Goal: Use online tool/utility: Use online tool/utility

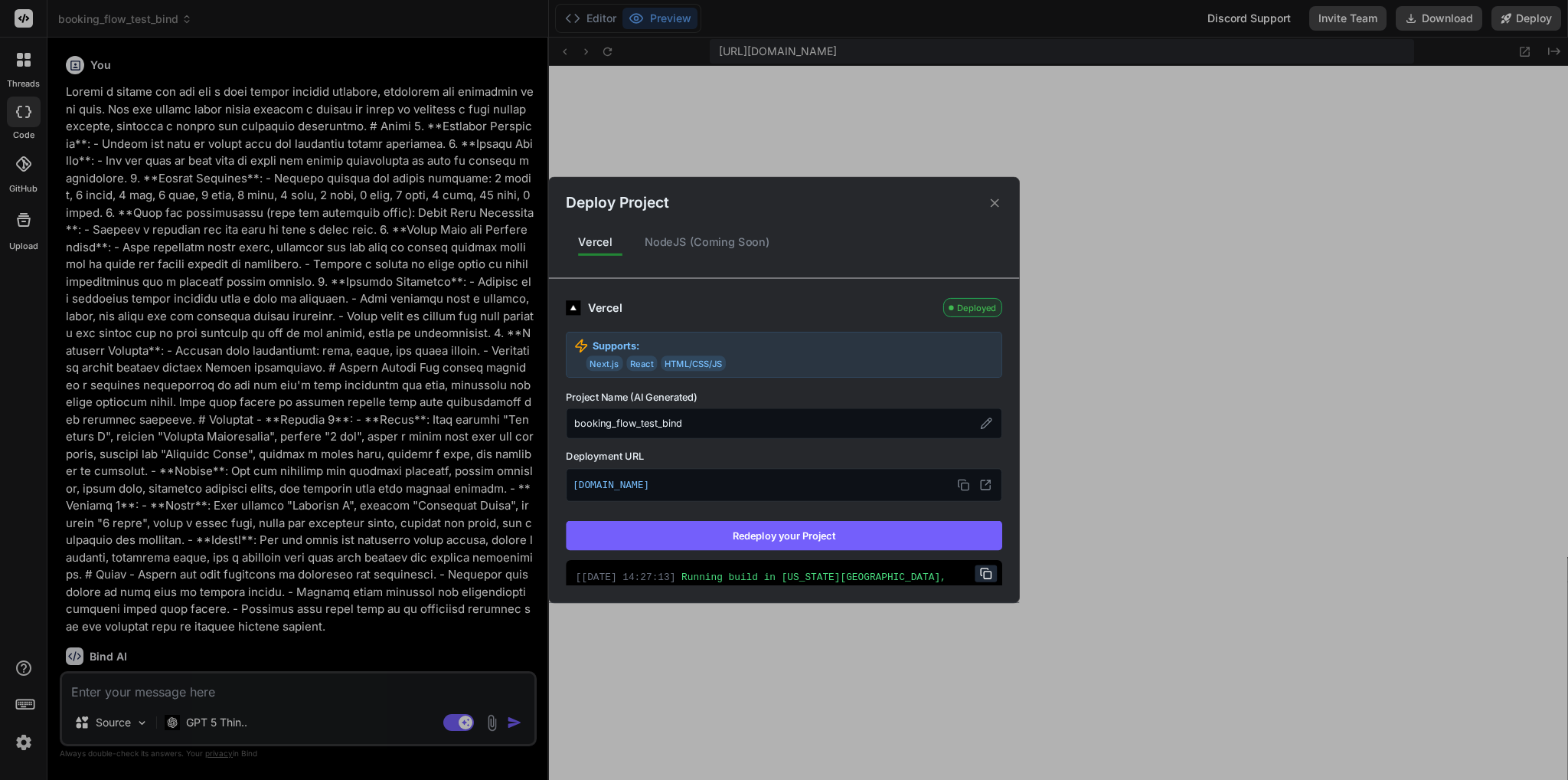
scroll to position [15, 0]
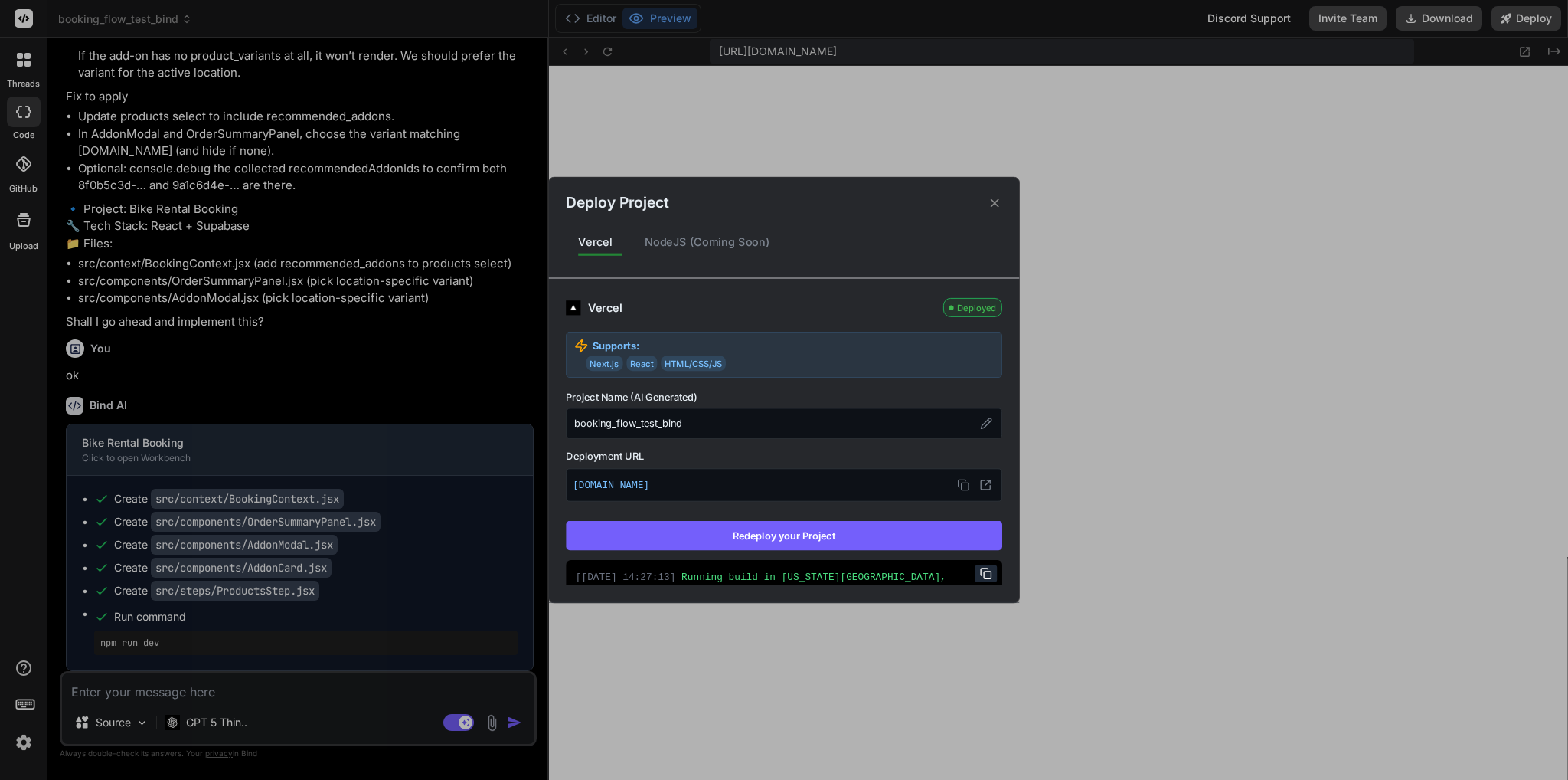
click at [208, 691] on div "Deploy Project Vercel NodeJS (Coming Soon) Vercel Deployed Supports: Next.js Re…" at bounding box center [784, 390] width 1568 height 780
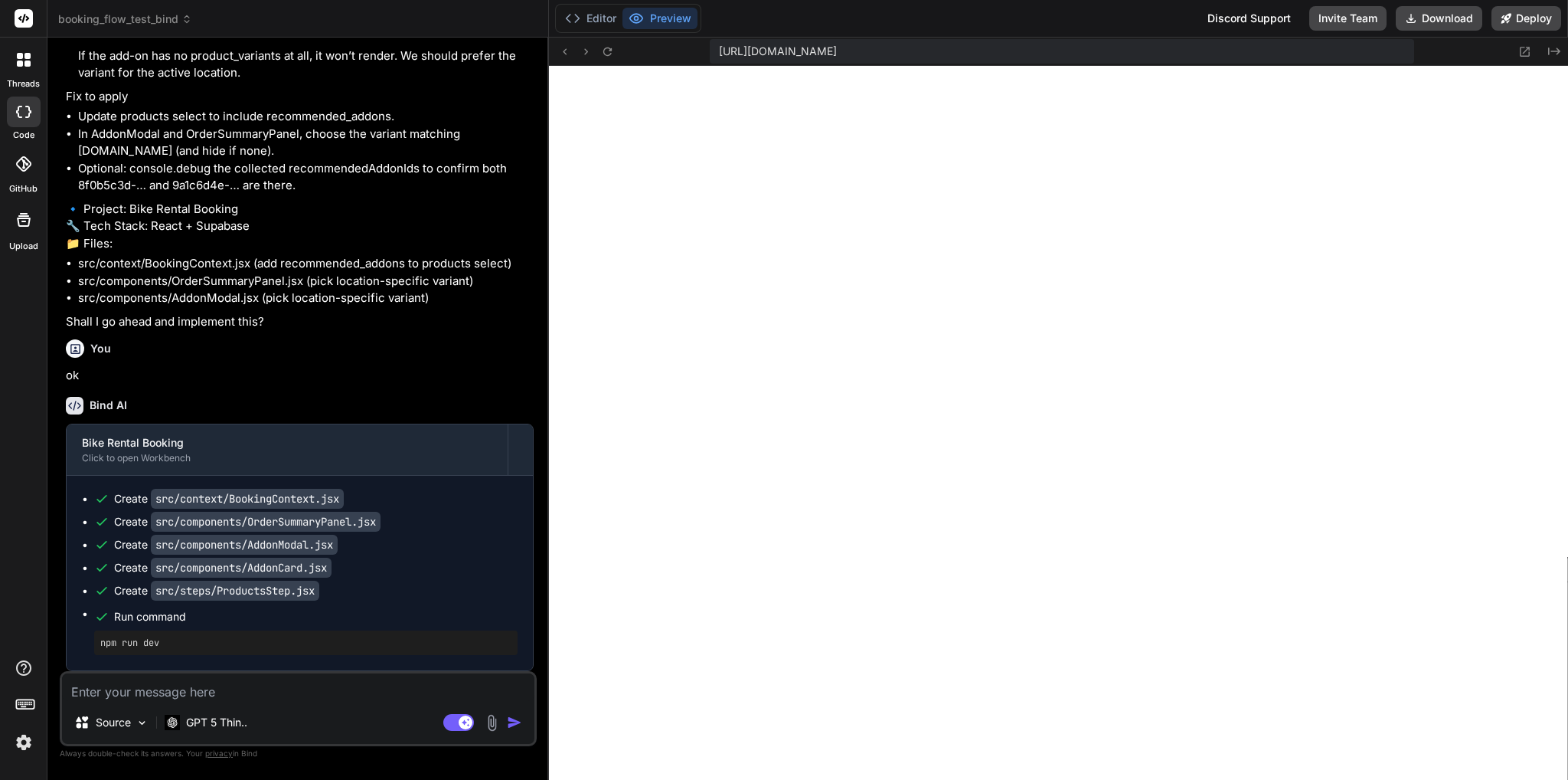
click at [284, 682] on textarea at bounding box center [297, 687] width 472 height 28
type textarea "G"
type textarea "x"
type textarea "Gr"
type textarea "x"
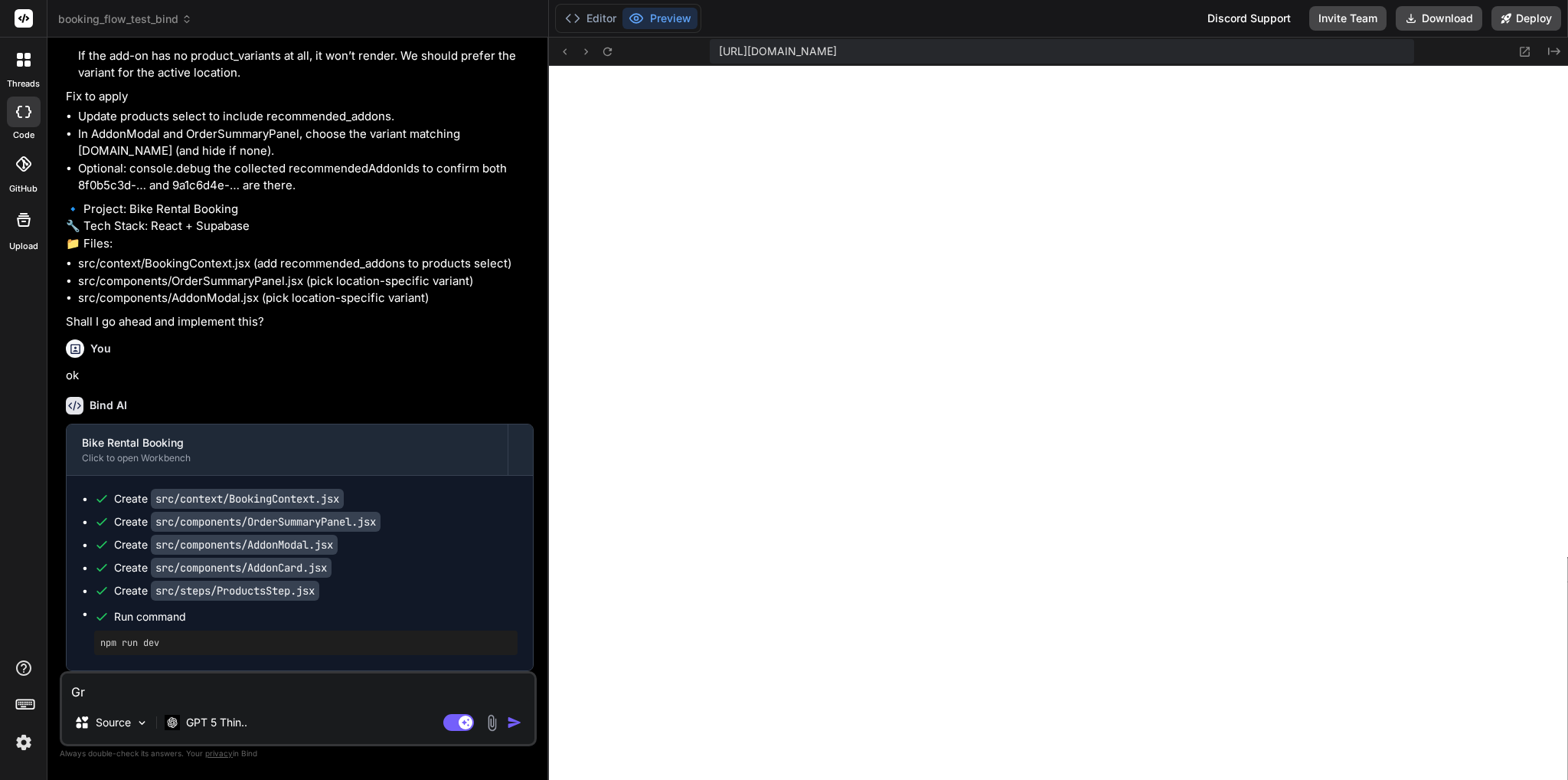
type textarea "Gre"
type textarea "x"
type textarea "Grea"
type textarea "x"
type textarea "Great"
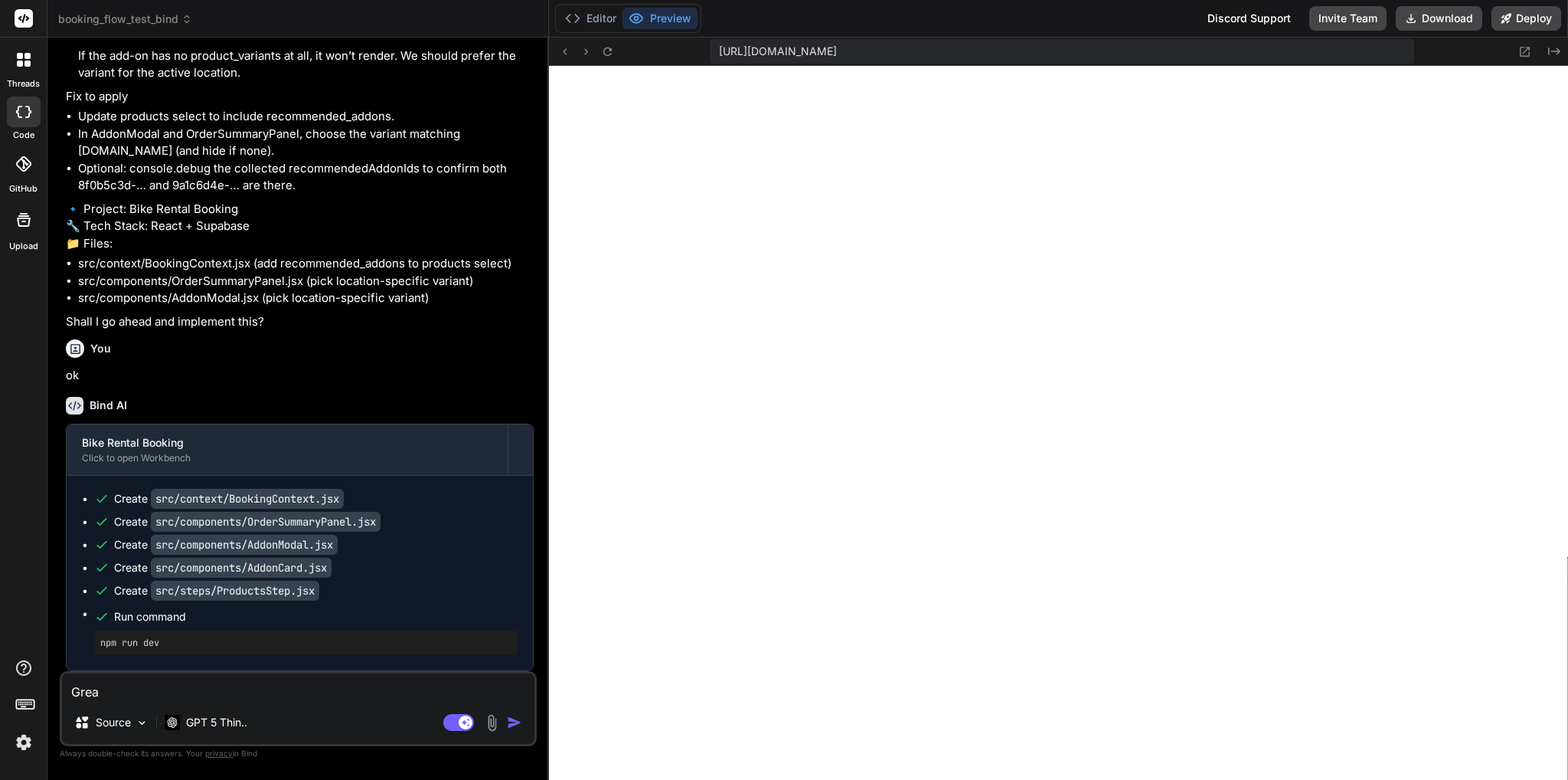
type textarea "x"
type textarea "Great-"
type textarea "x"
type textarea "Great-"
type textarea "x"
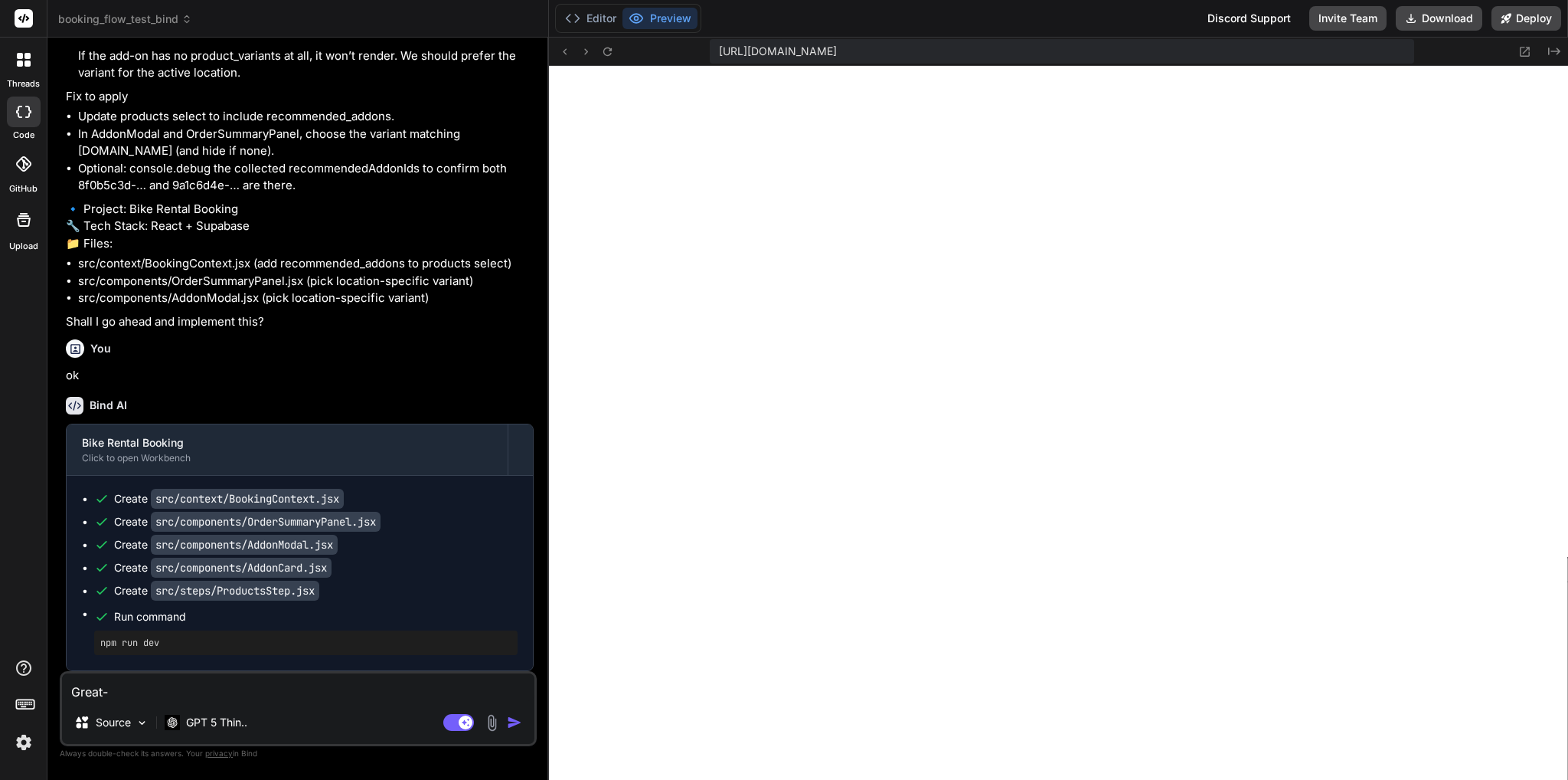
type textarea "Great-"
type textarea "x"
type textarea "Great"
type textarea "x"
type textarea "Great."
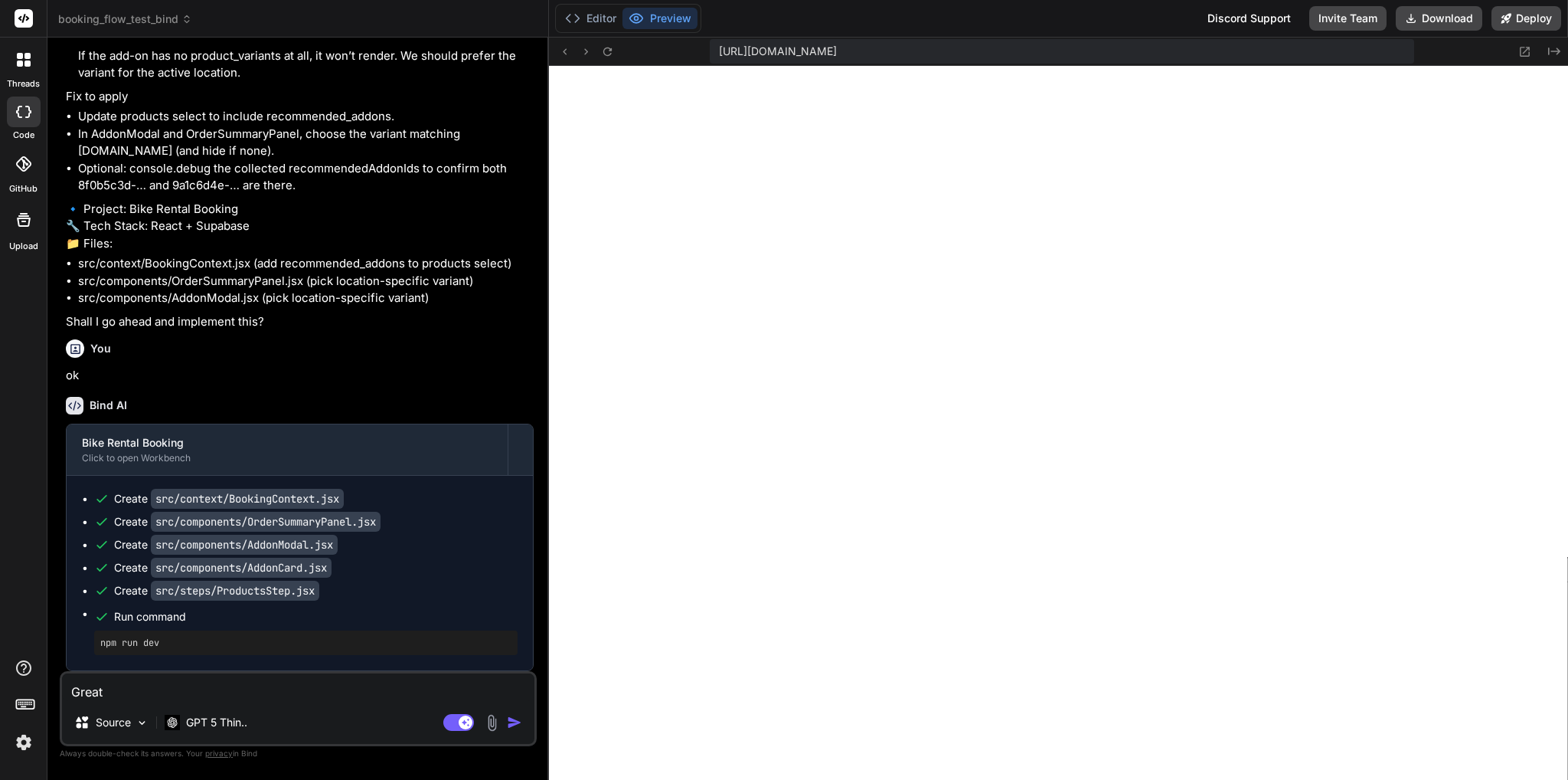
type textarea "x"
type textarea "Great."
type textarea "x"
type textarea "Great. Ü"
type textarea "x"
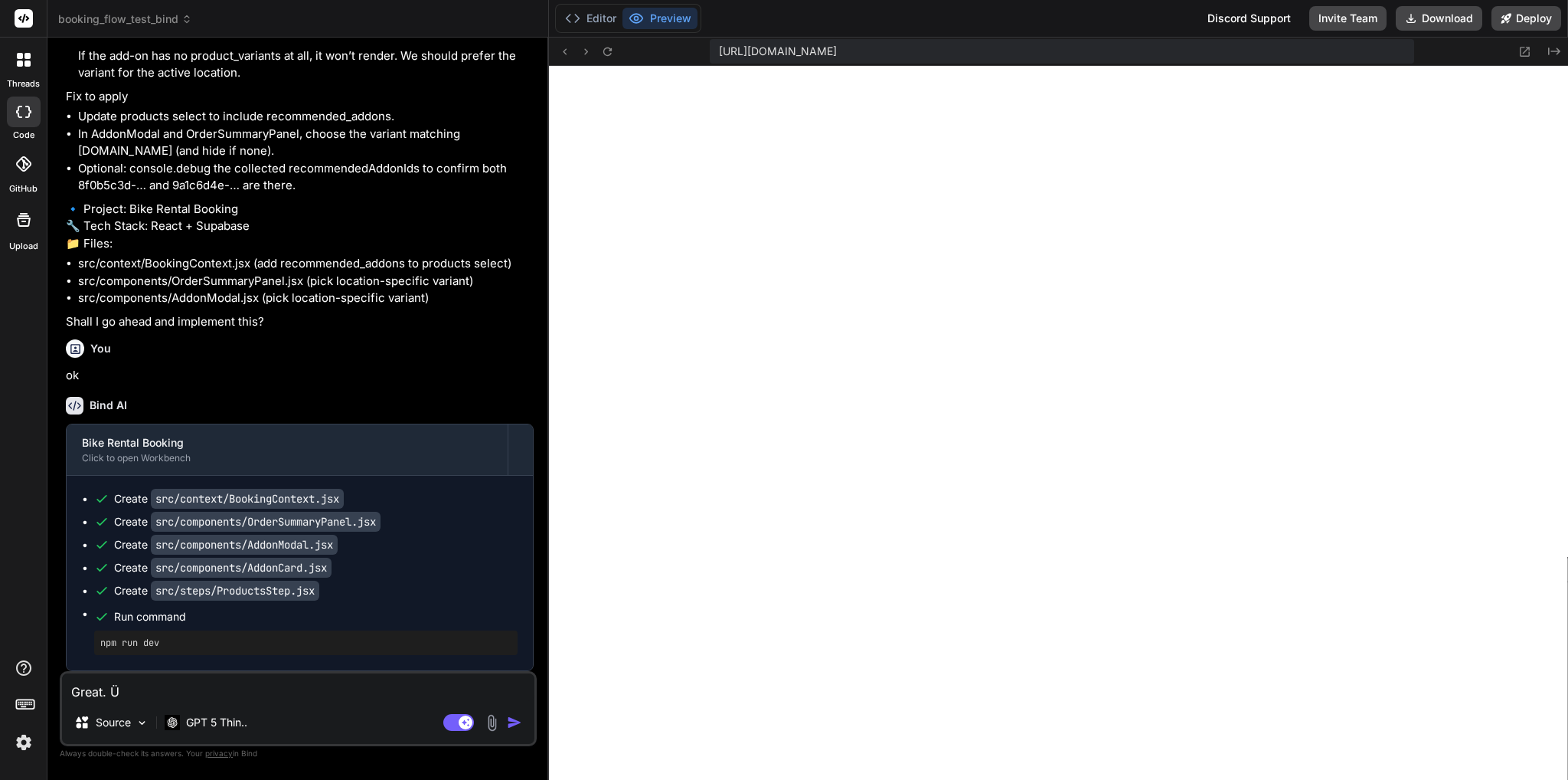
type textarea "Great. Üö"
type textarea "x"
type textarea "Great. [GEOGRAPHIC_DATA]"
type textarea "x"
type textarea "Great. Üö"
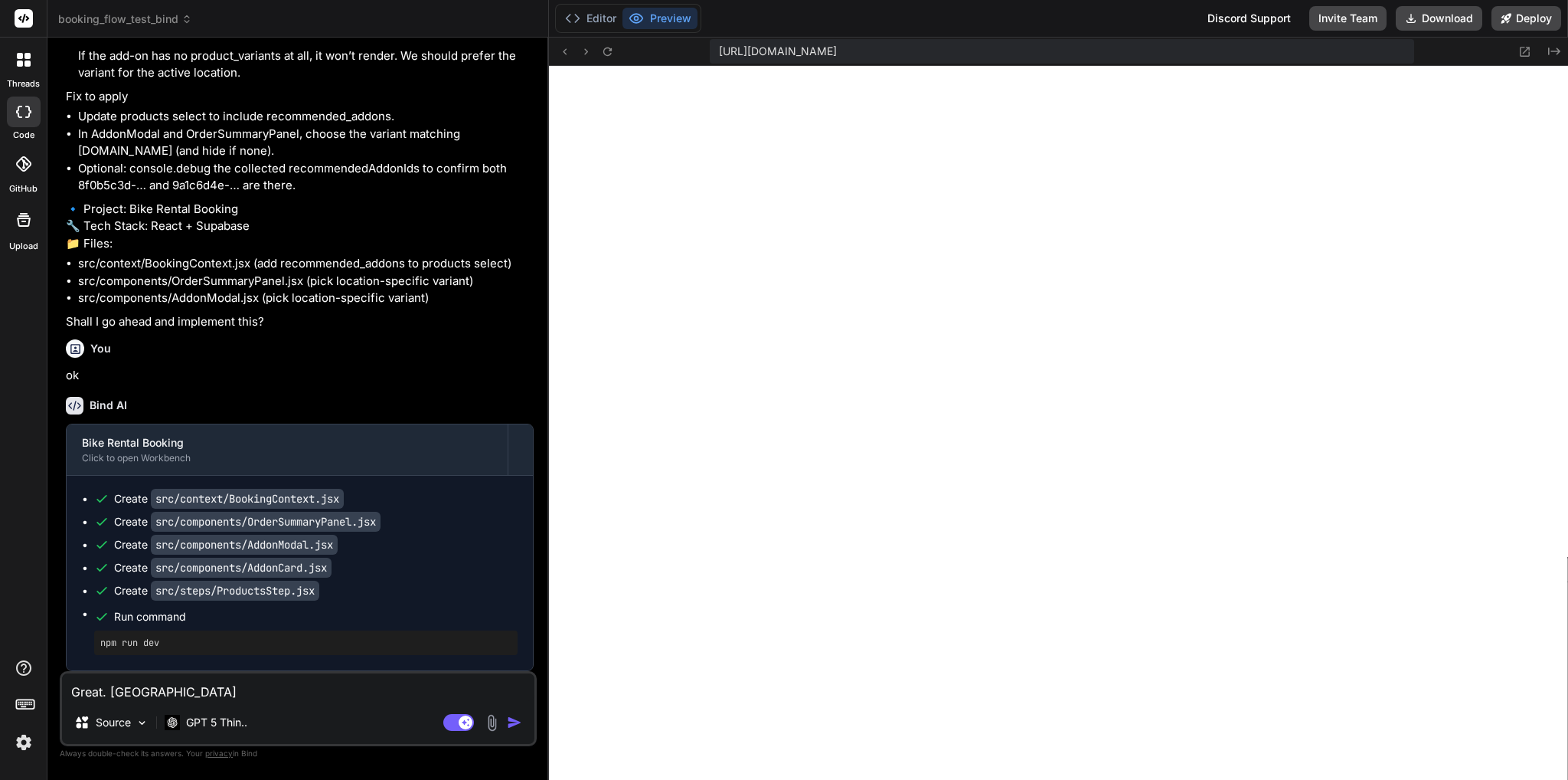
type textarea "x"
type textarea "Great. Ü"
type textarea "x"
type textarea "Great."
type textarea "x"
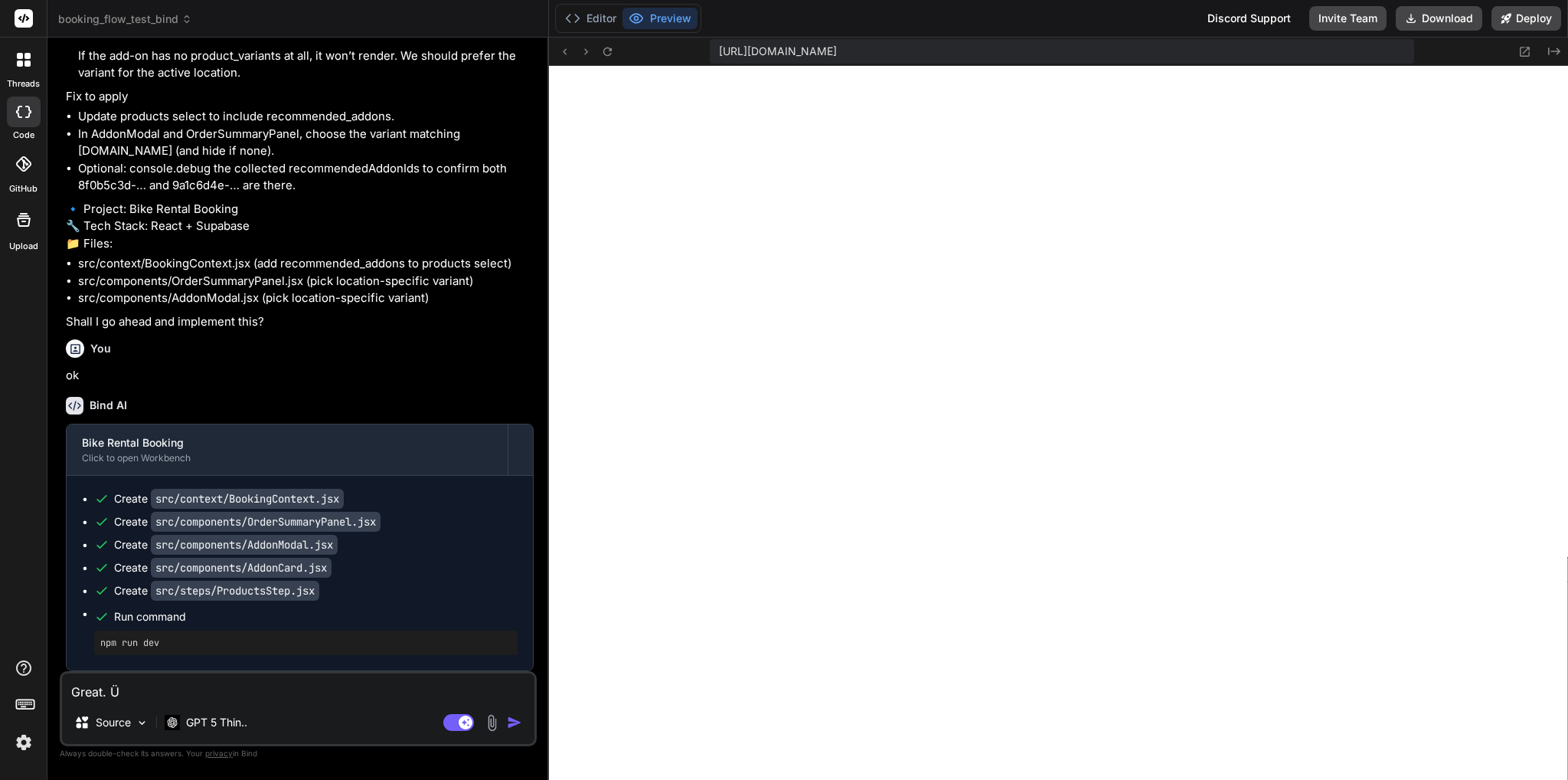
type textarea "Great. ÜP"
type textarea "x"
type textarea "Great. ÜPö"
type textarea "x"
type textarea "Great. ÜP"
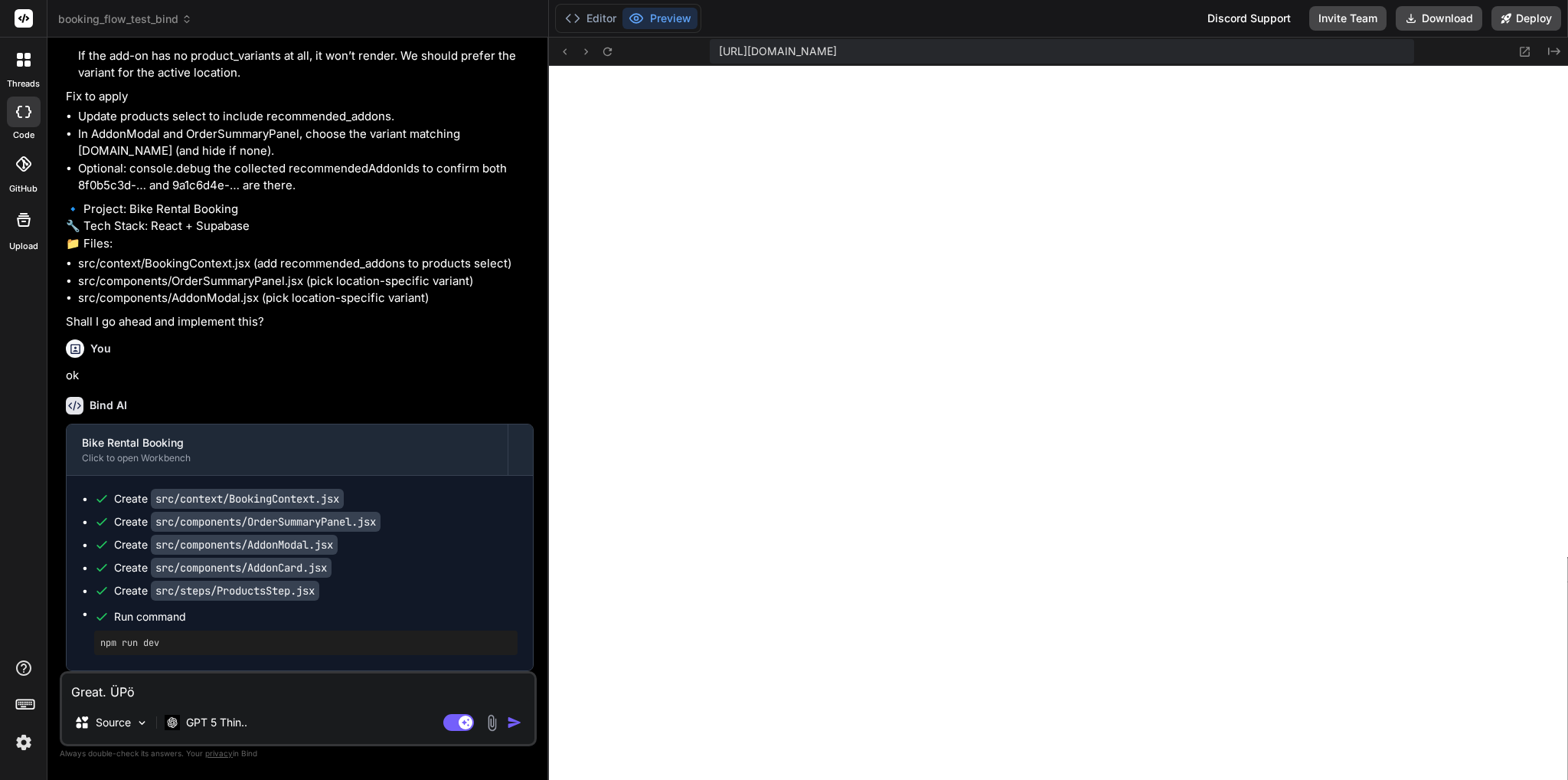
type textarea "x"
type textarea "Great. Ü"
type textarea "x"
type textarea "Great."
type textarea "x"
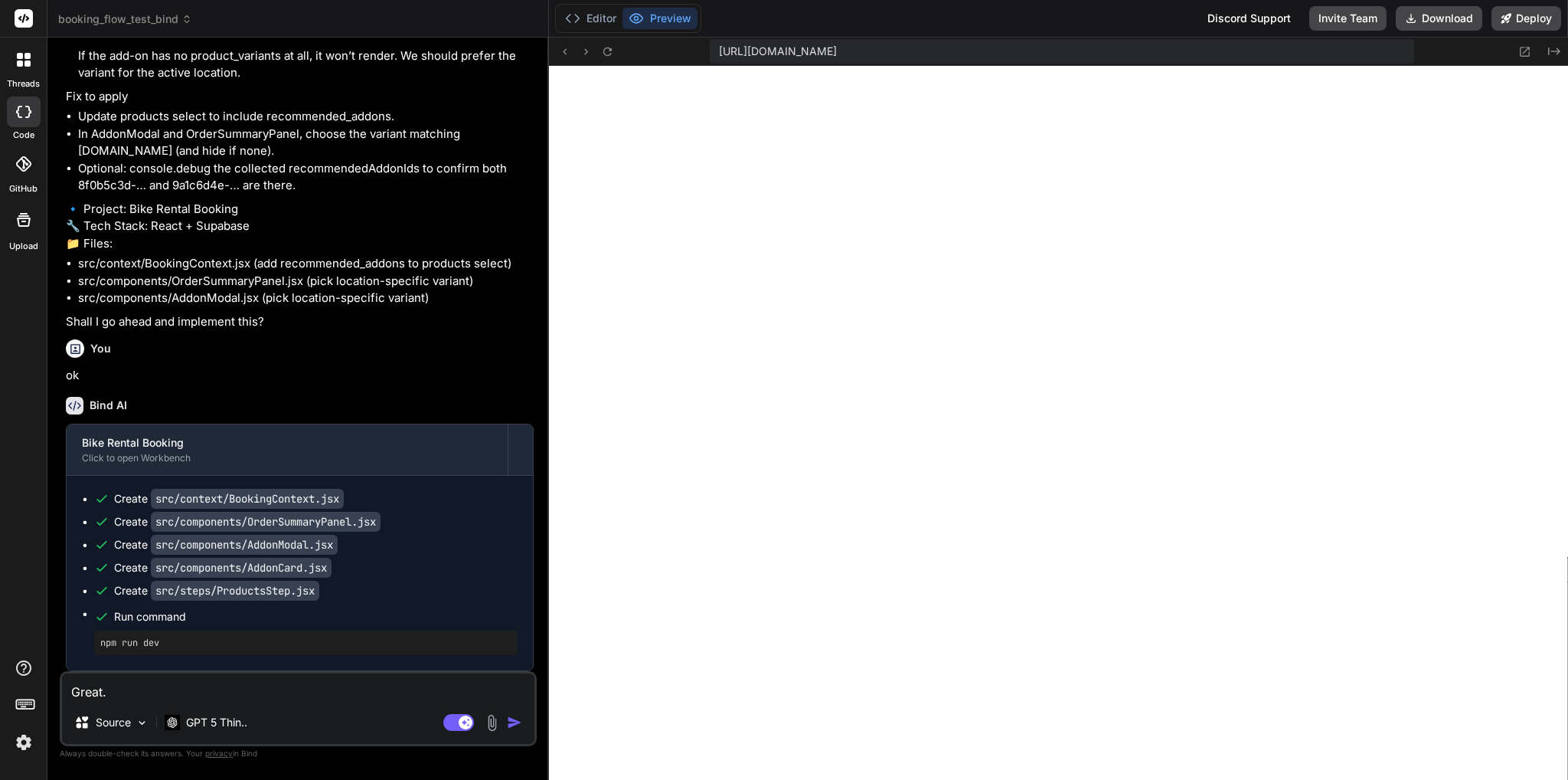
type textarea "Great. P"
type textarea "x"
type textarea "Great. Pl"
type textarea "x"
type textarea "Great. Ple"
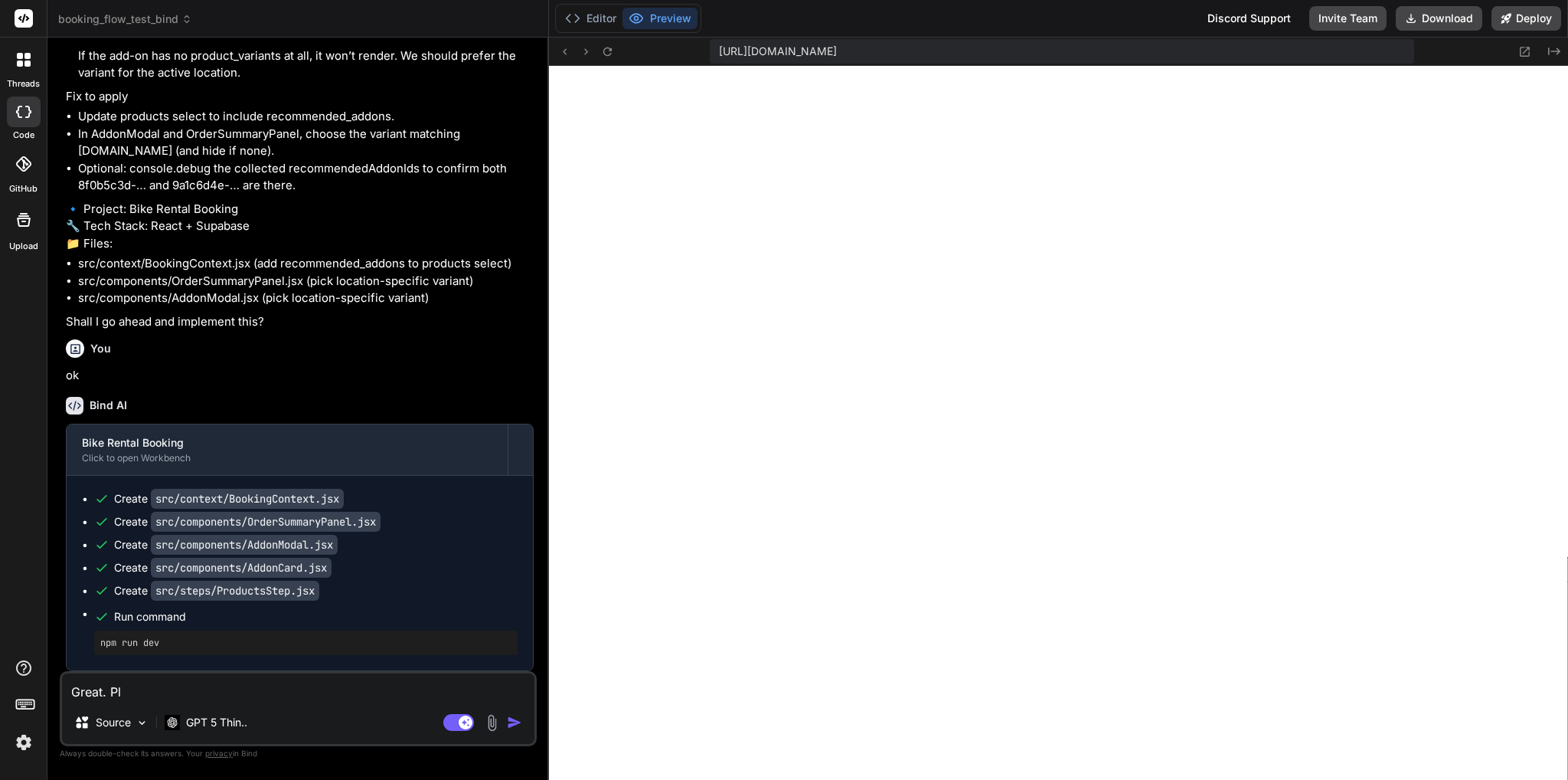
type textarea "x"
type textarea "Great. [GEOGRAPHIC_DATA]"
type textarea "x"
type textarea "Great. Pleas"
type textarea "x"
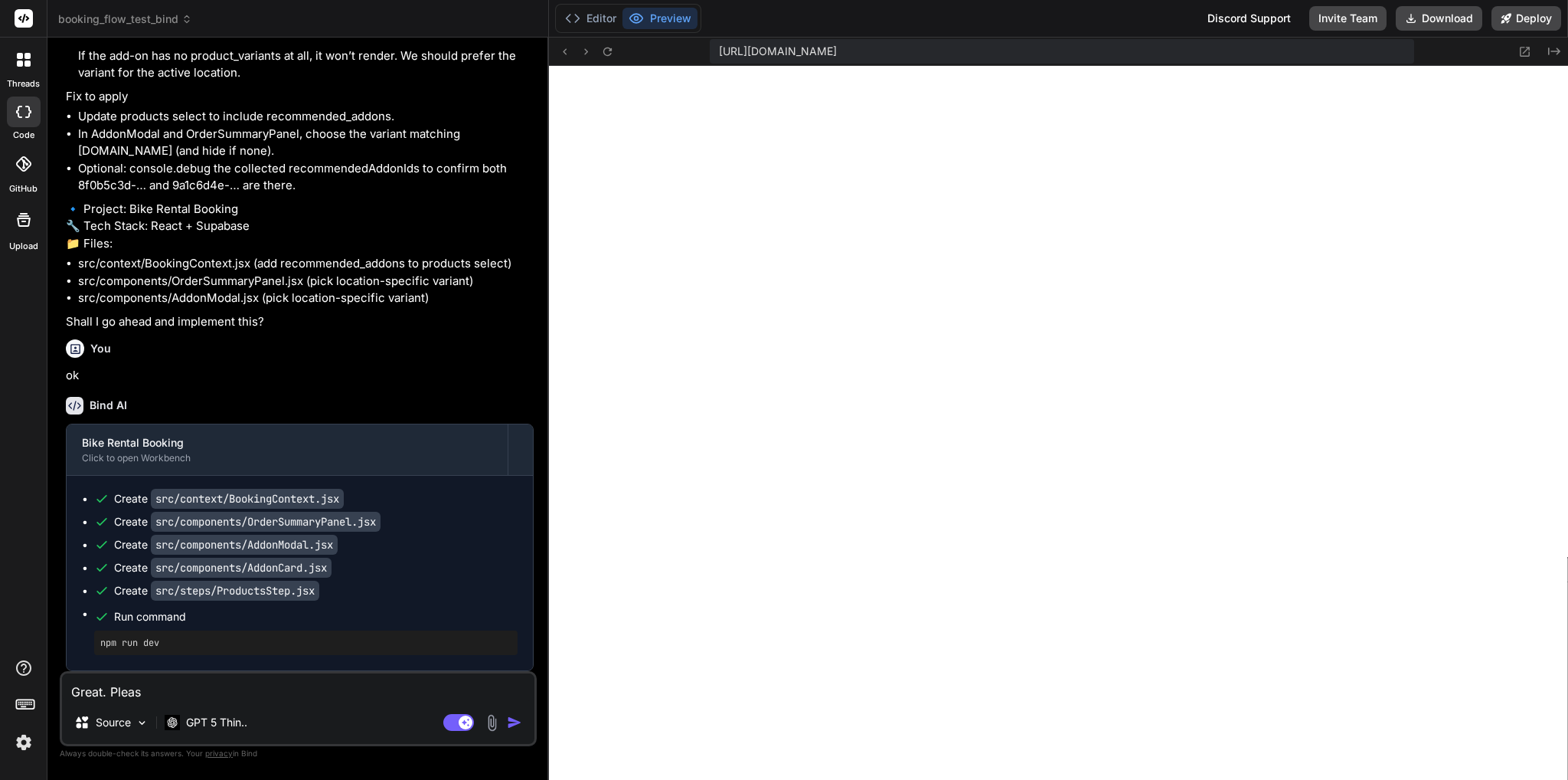
type textarea "Great. Please"
type textarea "x"
type textarea "Great. Please"
type textarea "x"
type textarea "Great. Please d"
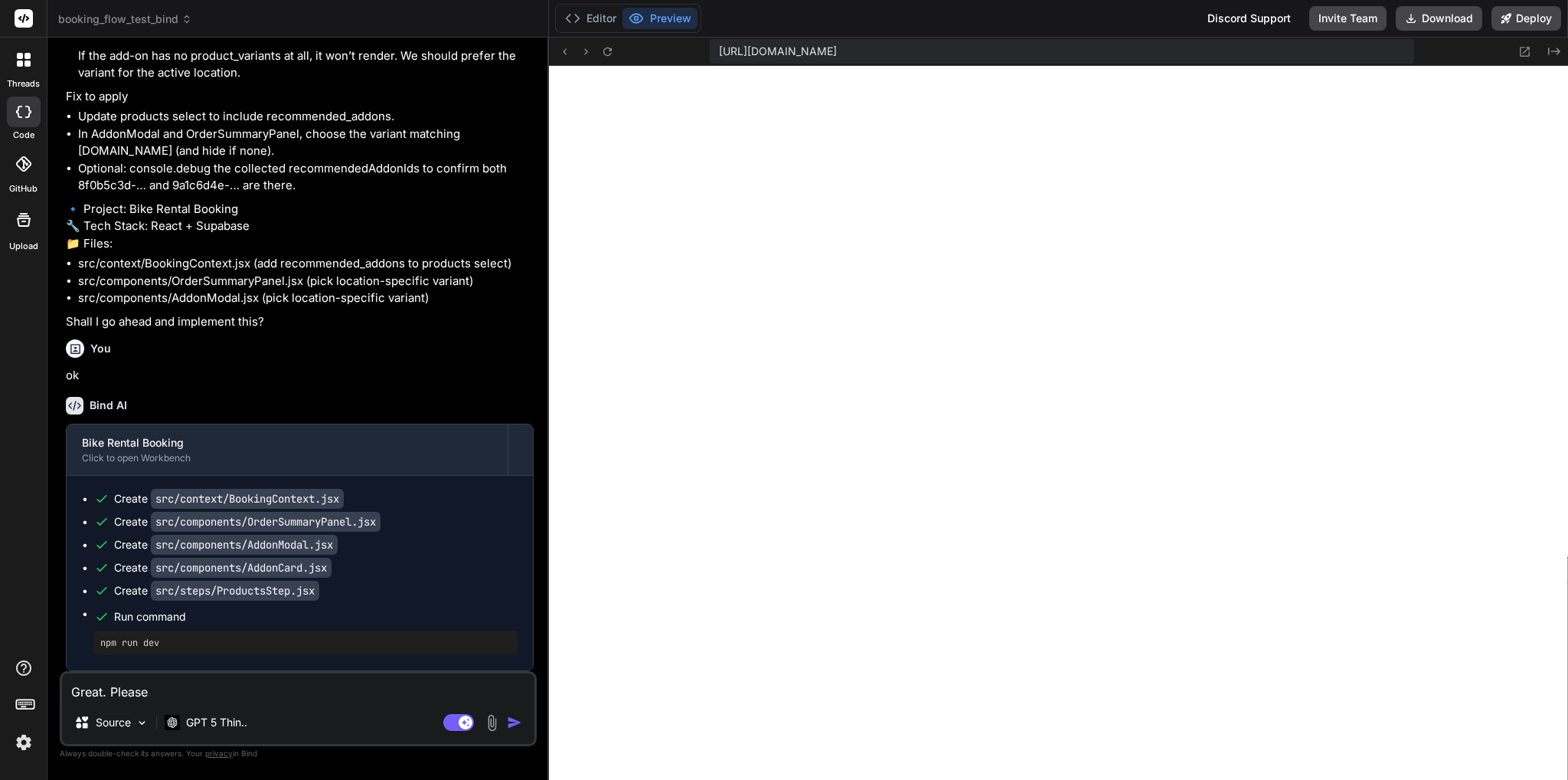
type textarea "x"
type textarea "Great. Please dp"
type textarea "x"
type textarea "Great. Please dpm"
type textarea "x"
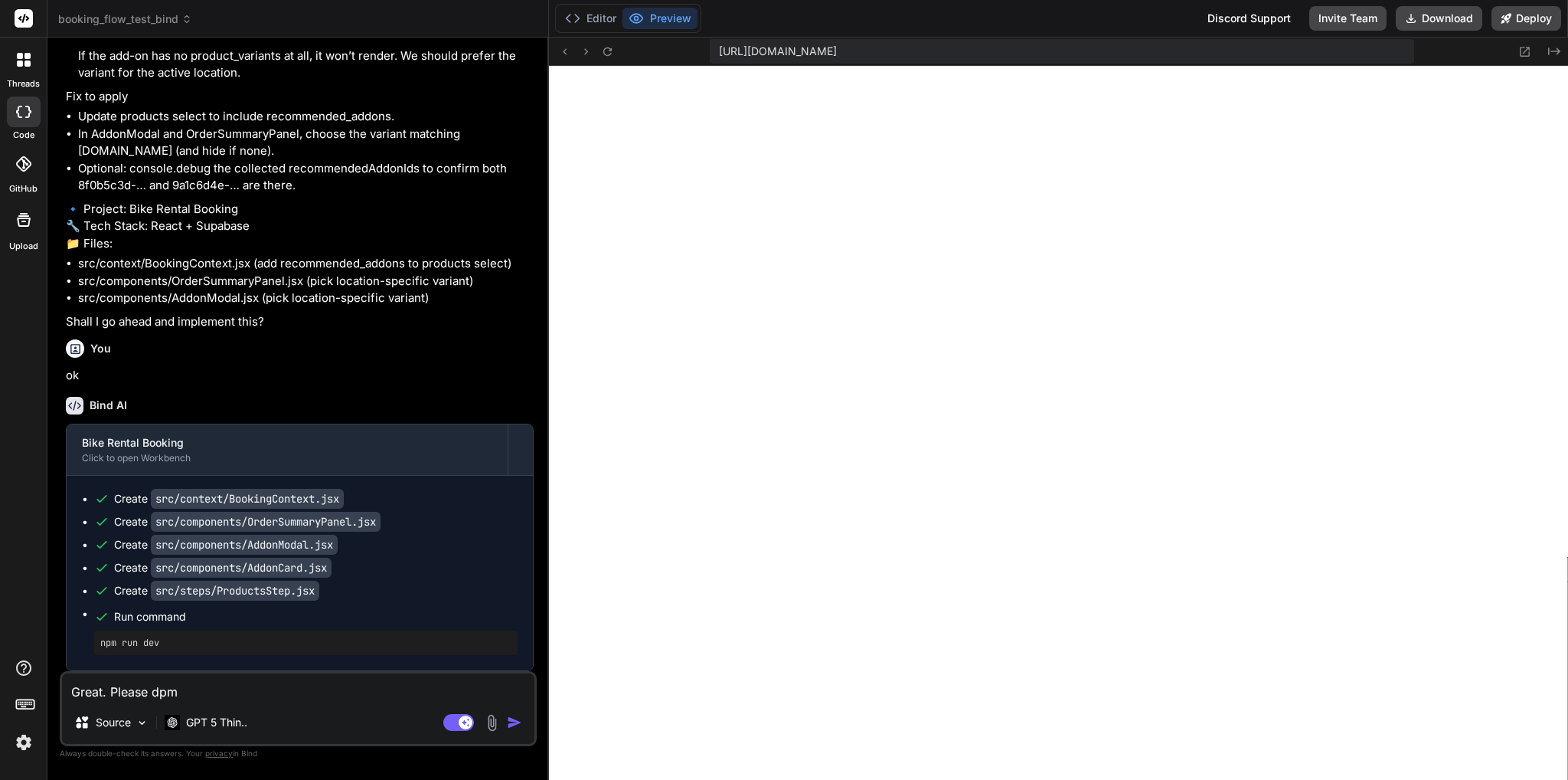
type textarea "Great. Please dp"
type textarea "x"
type textarea "Great. Please d"
type textarea "x"
type textarea "Great. Please do"
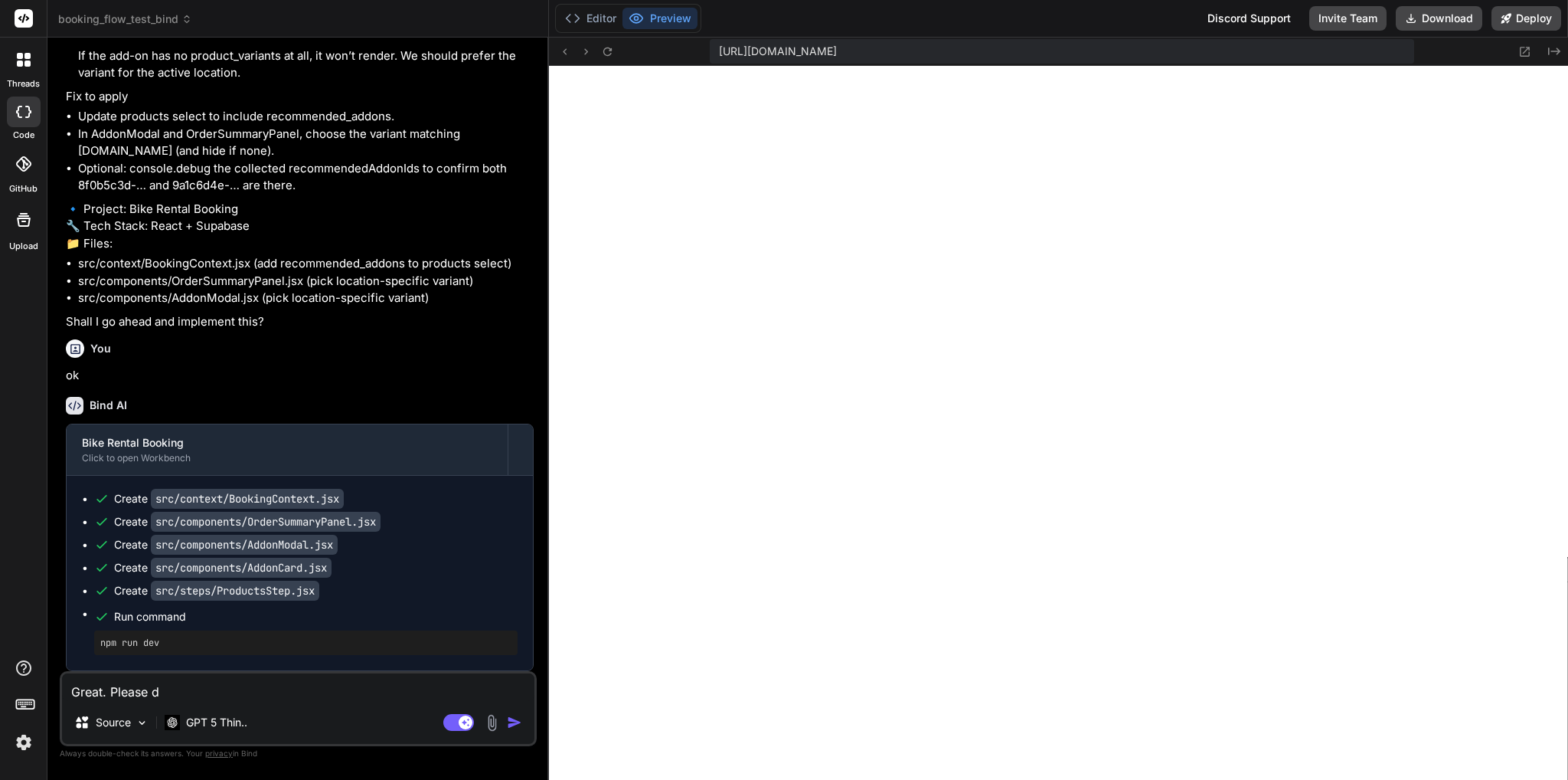
type textarea "x"
type textarea "Great. Please don"
type textarea "x"
type textarea "Great. Please don'"
type textarea "x"
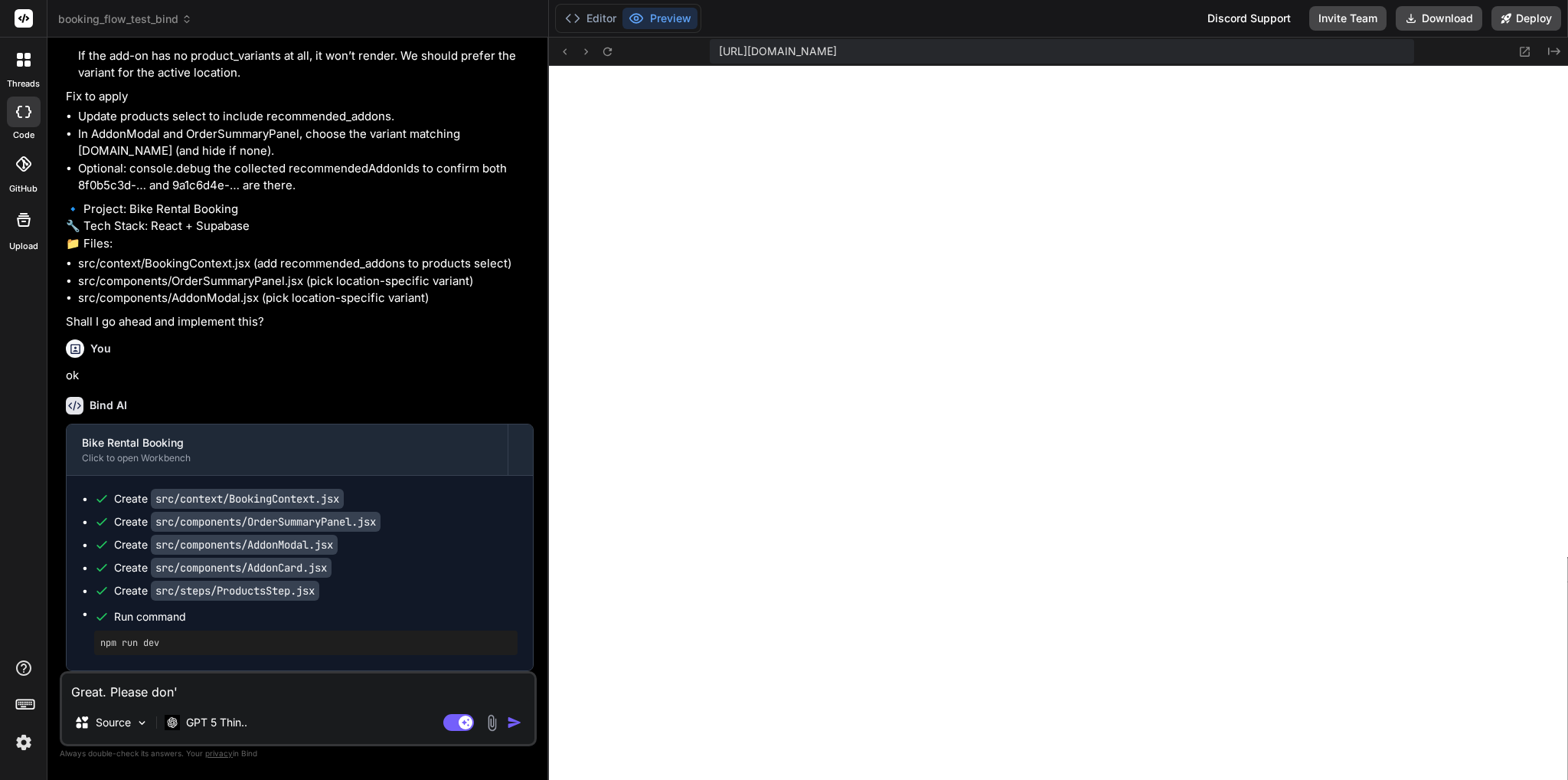
type textarea "Great. Please don't"
type textarea "x"
type textarea "Great. Please don't"
type textarea "x"
type textarea "Great. Please don't s"
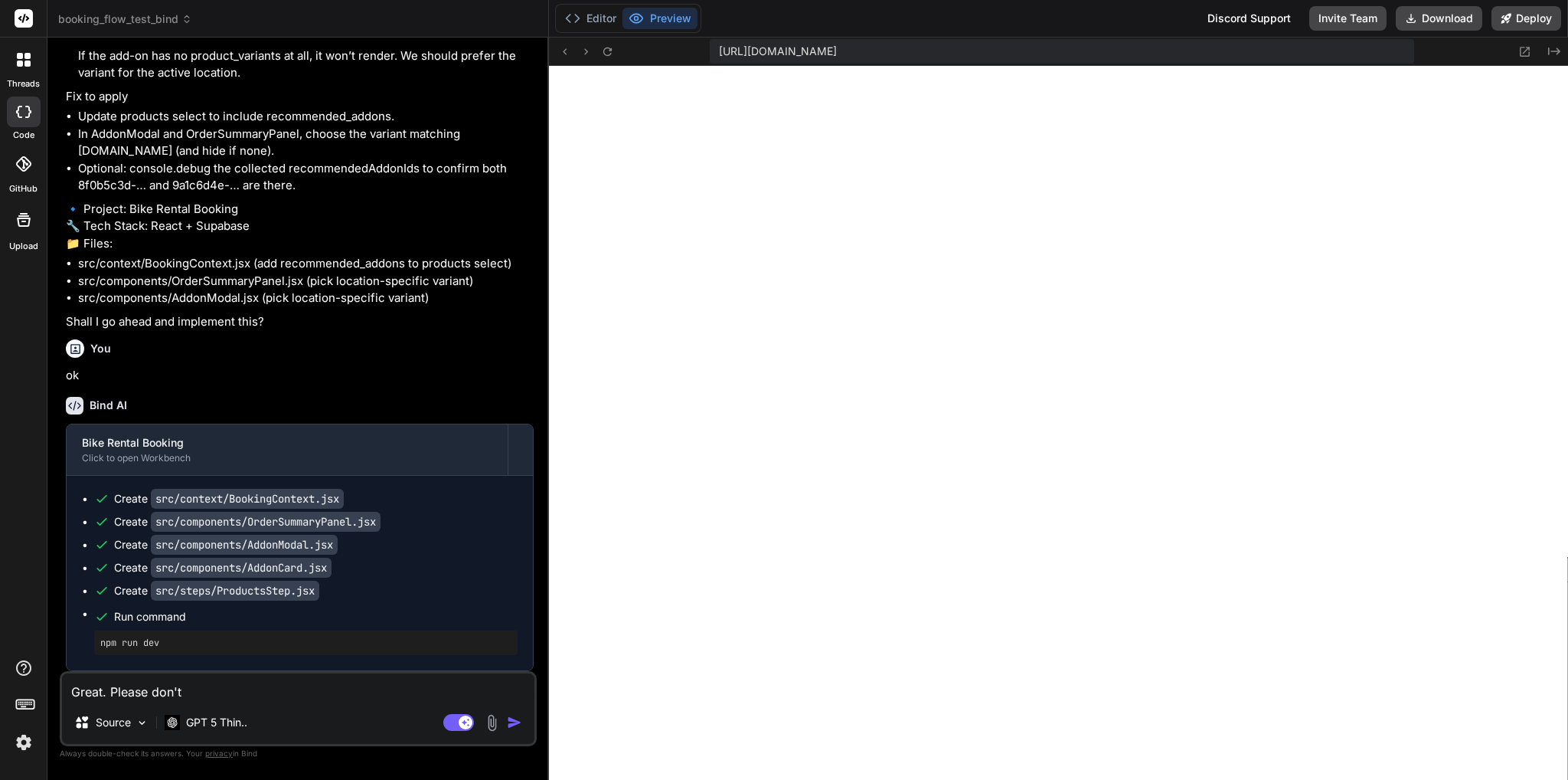
type textarea "x"
type textarea "Great. Please don't sh"
type textarea "x"
type textarea "Great. Please don't sho"
type textarea "x"
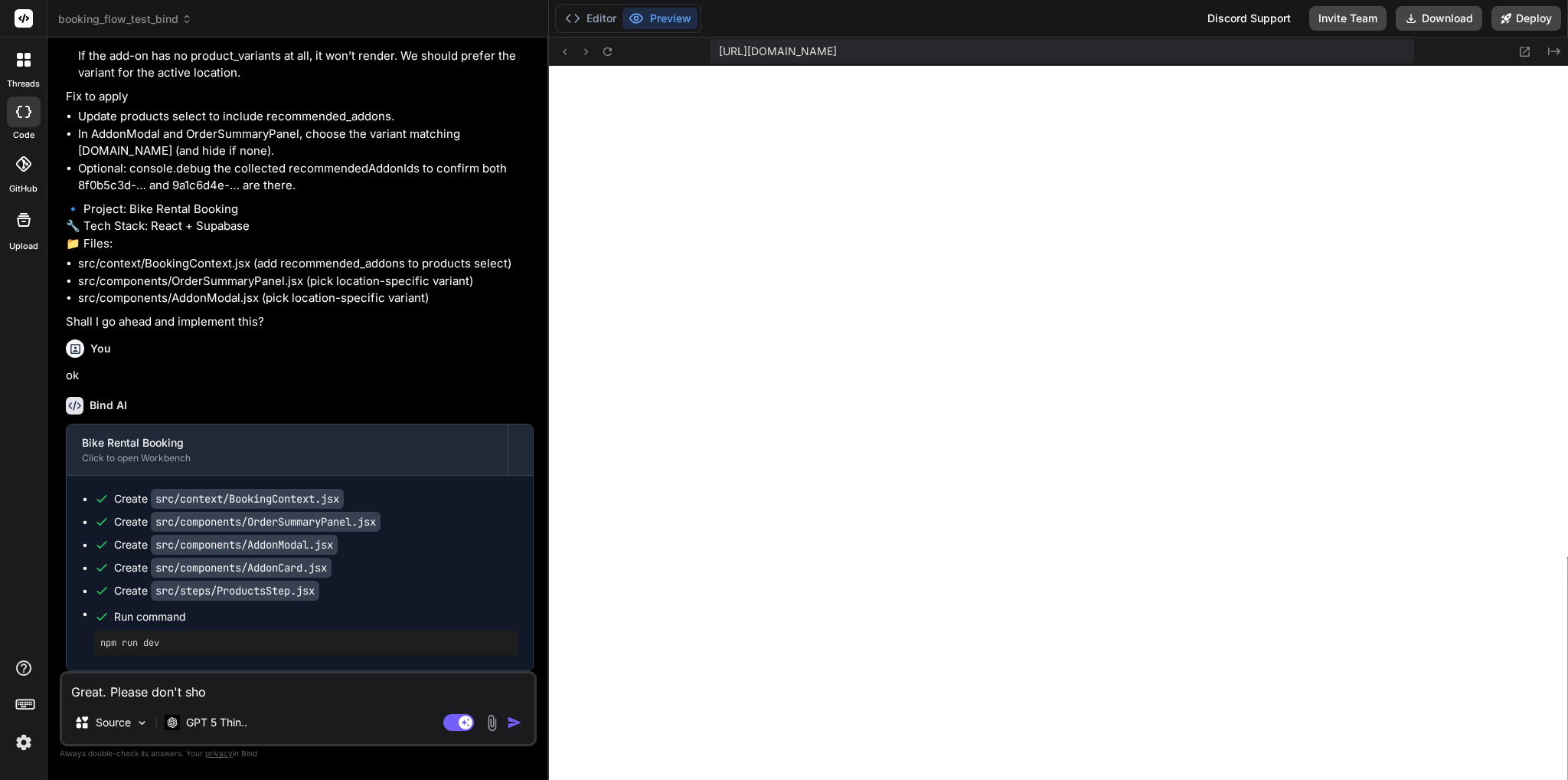
type textarea "Great. Please don't show"
type textarea "x"
type textarea "Great. Please don't show"
type textarea "x"
type textarea "Great. Please don't show t"
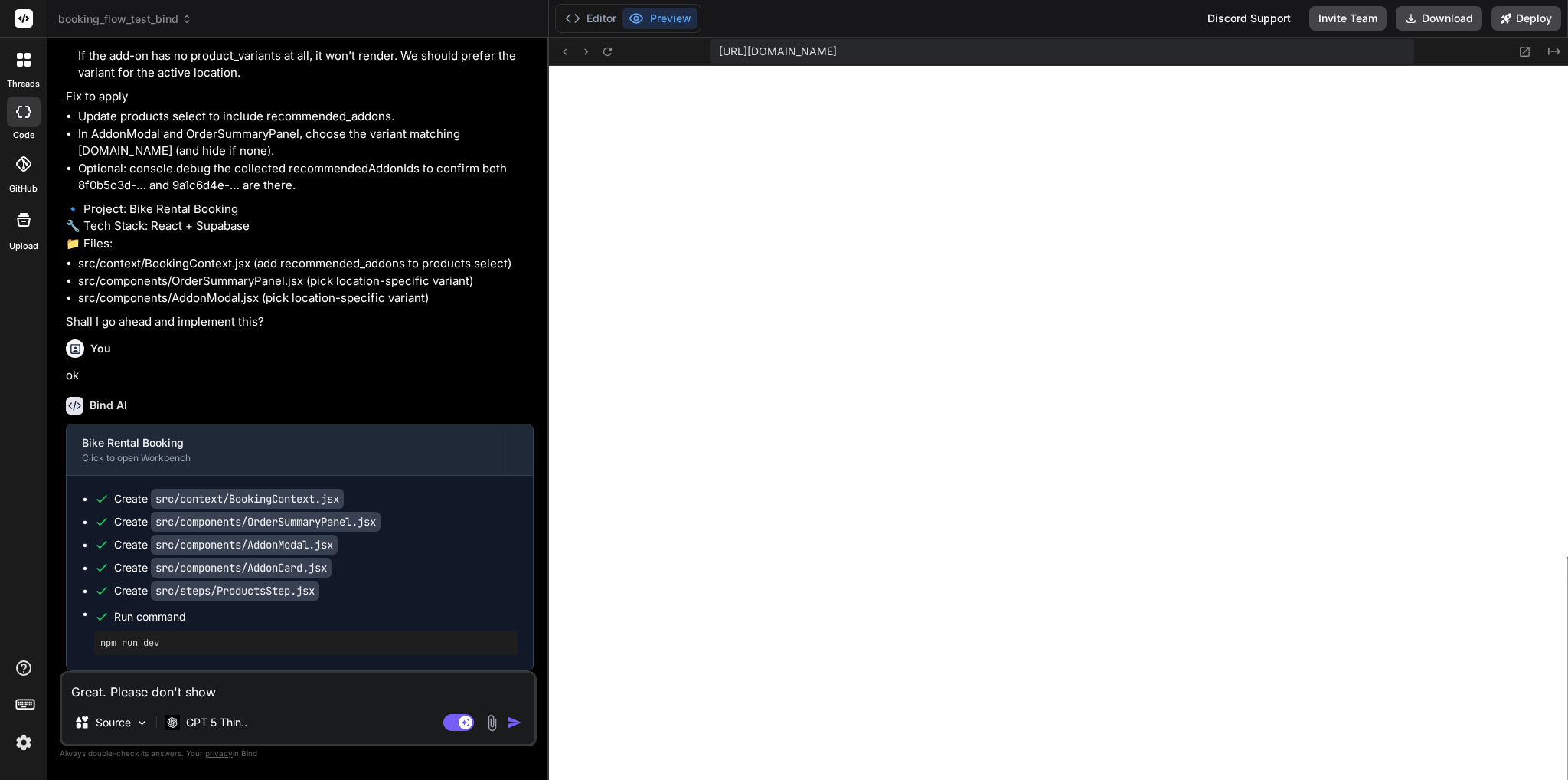
type textarea "x"
type textarea "Great. Please don't show th"
type textarea "x"
type textarea "Great. Please don't show the"
type textarea "x"
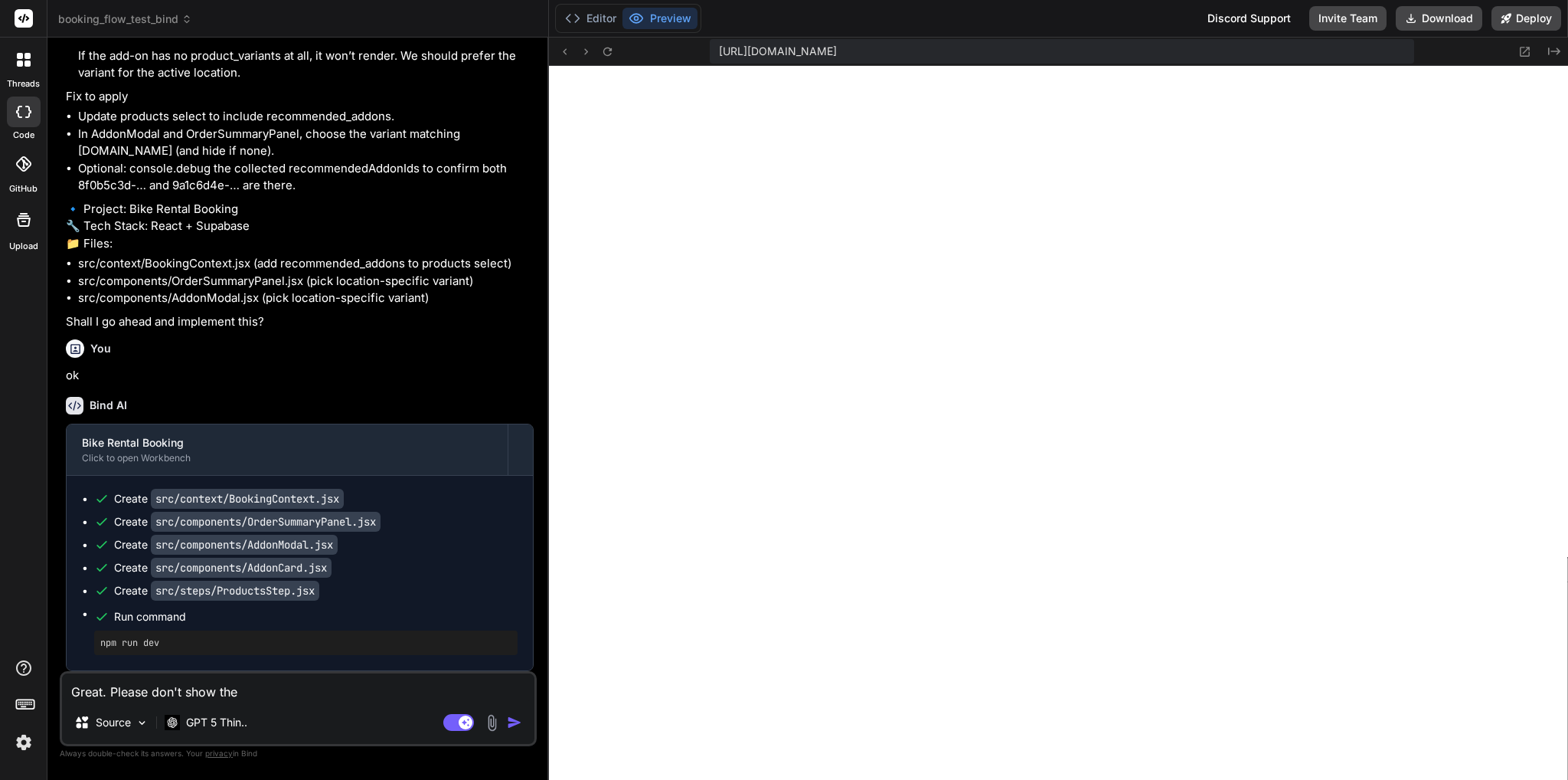
type textarea "Great. Please don't show the"
type textarea "x"
type textarea "Great. Please don't show the s"
type textarea "x"
type textarea "Great. Please don't show the se"
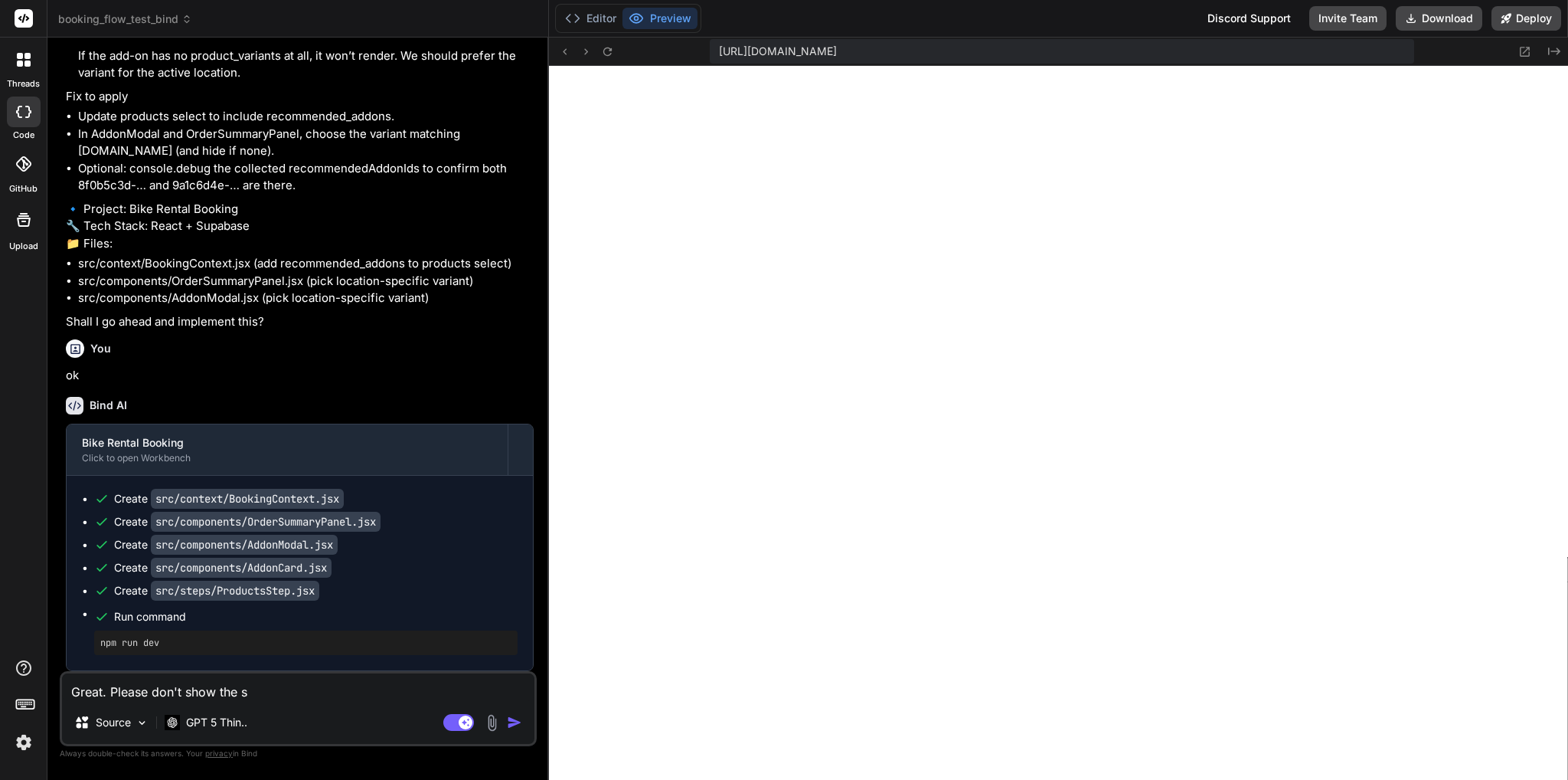
type textarea "x"
type textarea "Great. Please don't show the sec"
type textarea "x"
type textarea "Great. Please don't show the seco"
type textarea "x"
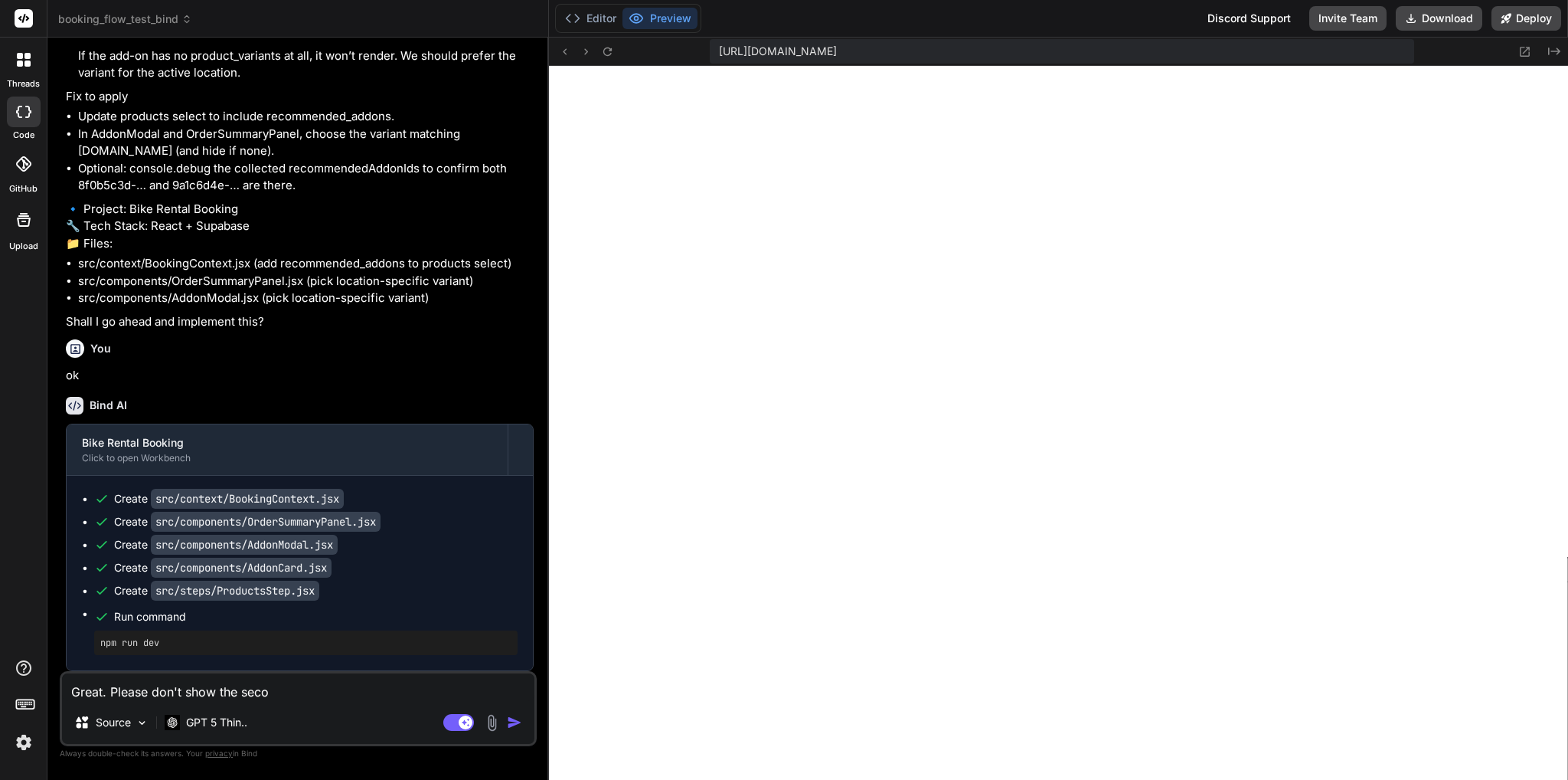
type textarea "Great. Please don't show the secon"
type textarea "x"
type textarea "Great. Please don't show the second"
type textarea "x"
type textarea "Great. Please don't show the seconds"
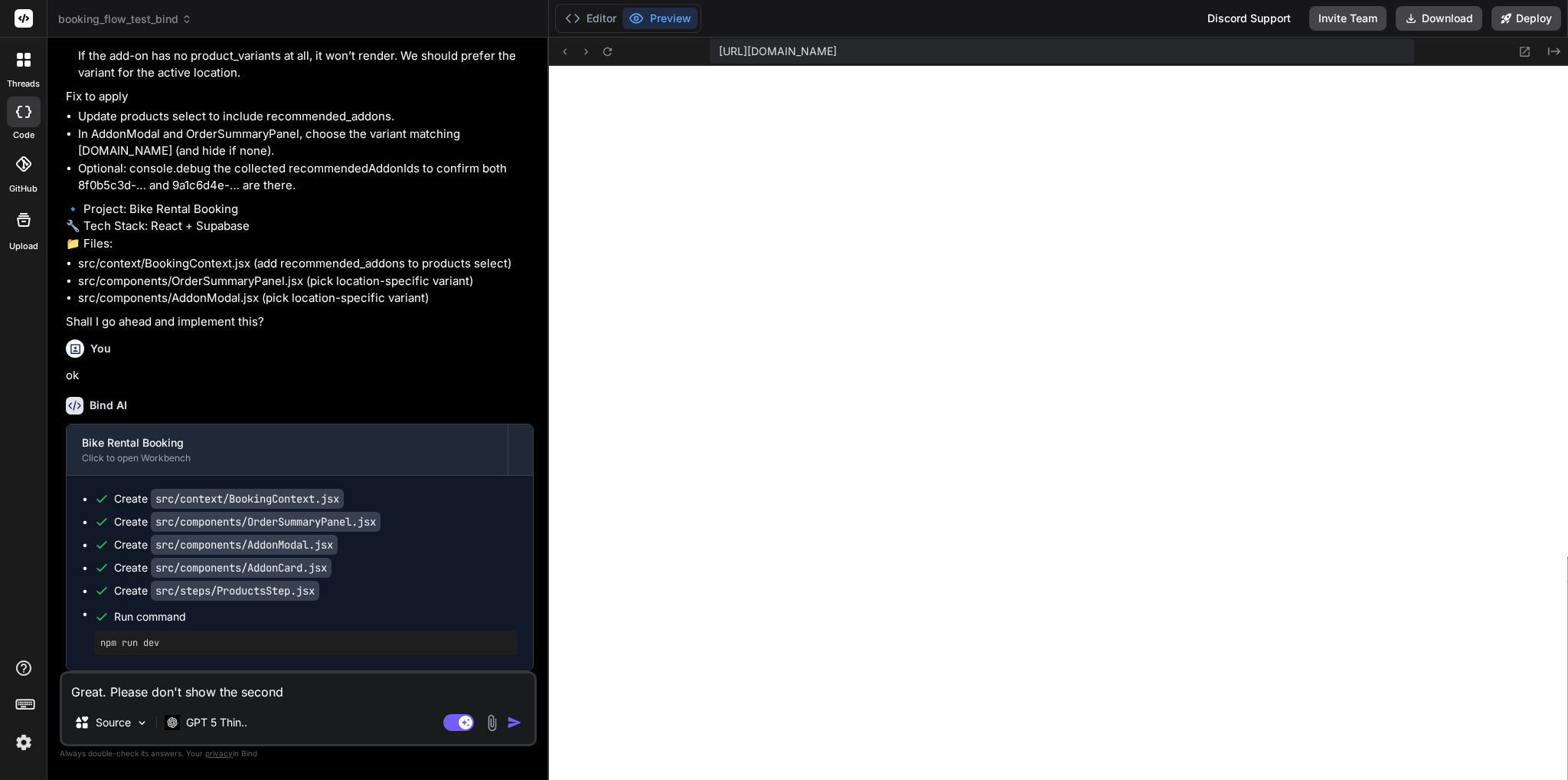
type textarea "x"
type textarea "Great. Please don't show the seconds"
type textarea "x"
type textarea "Great. Please don't show the seconds f"
type textarea "x"
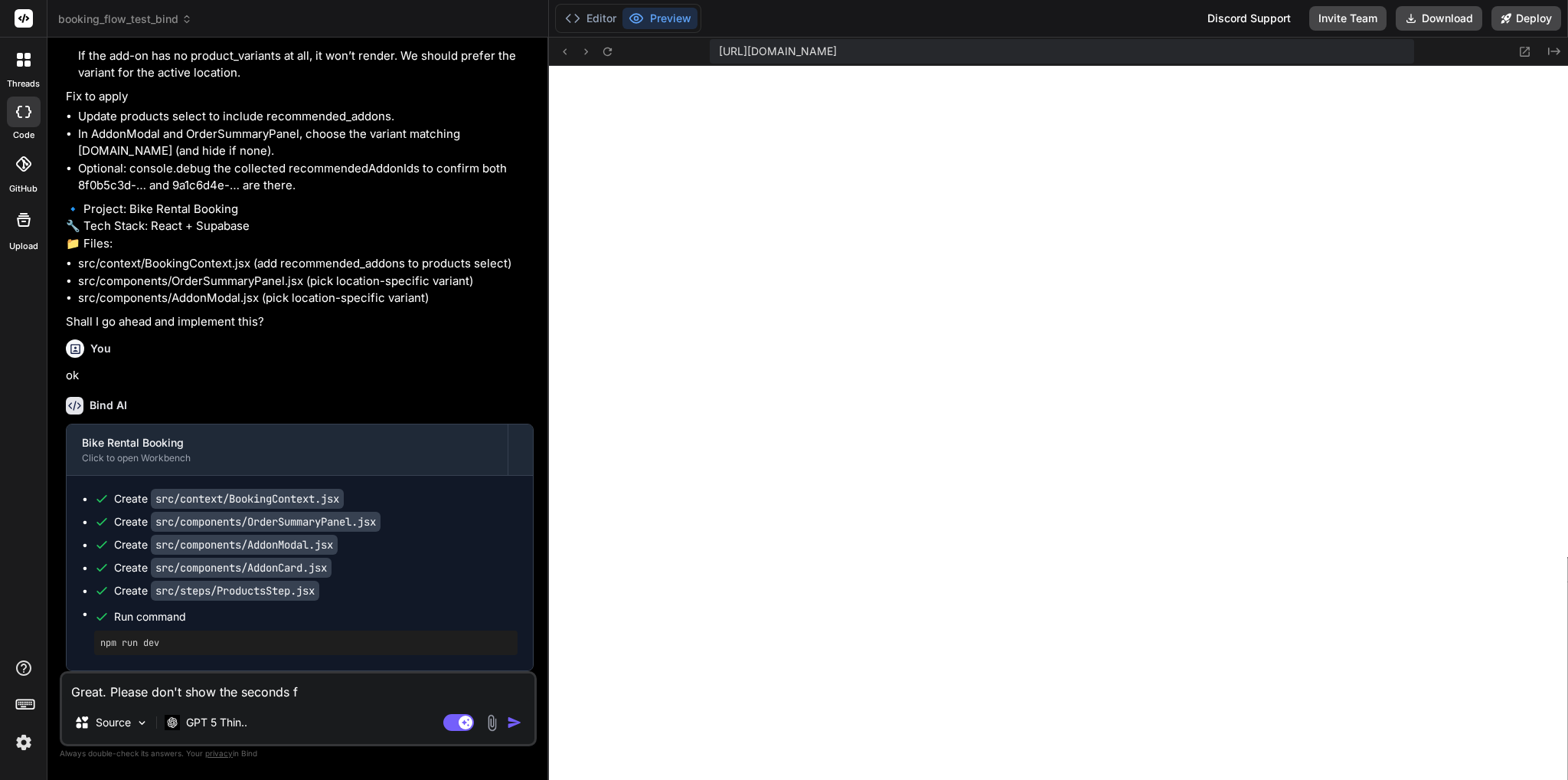
type textarea "Great. Please don't show the seconds fo"
type textarea "x"
type textarea "Great. Please don't show the seconds for"
type textarea "x"
type textarea "Great. Please don't show the seconds for"
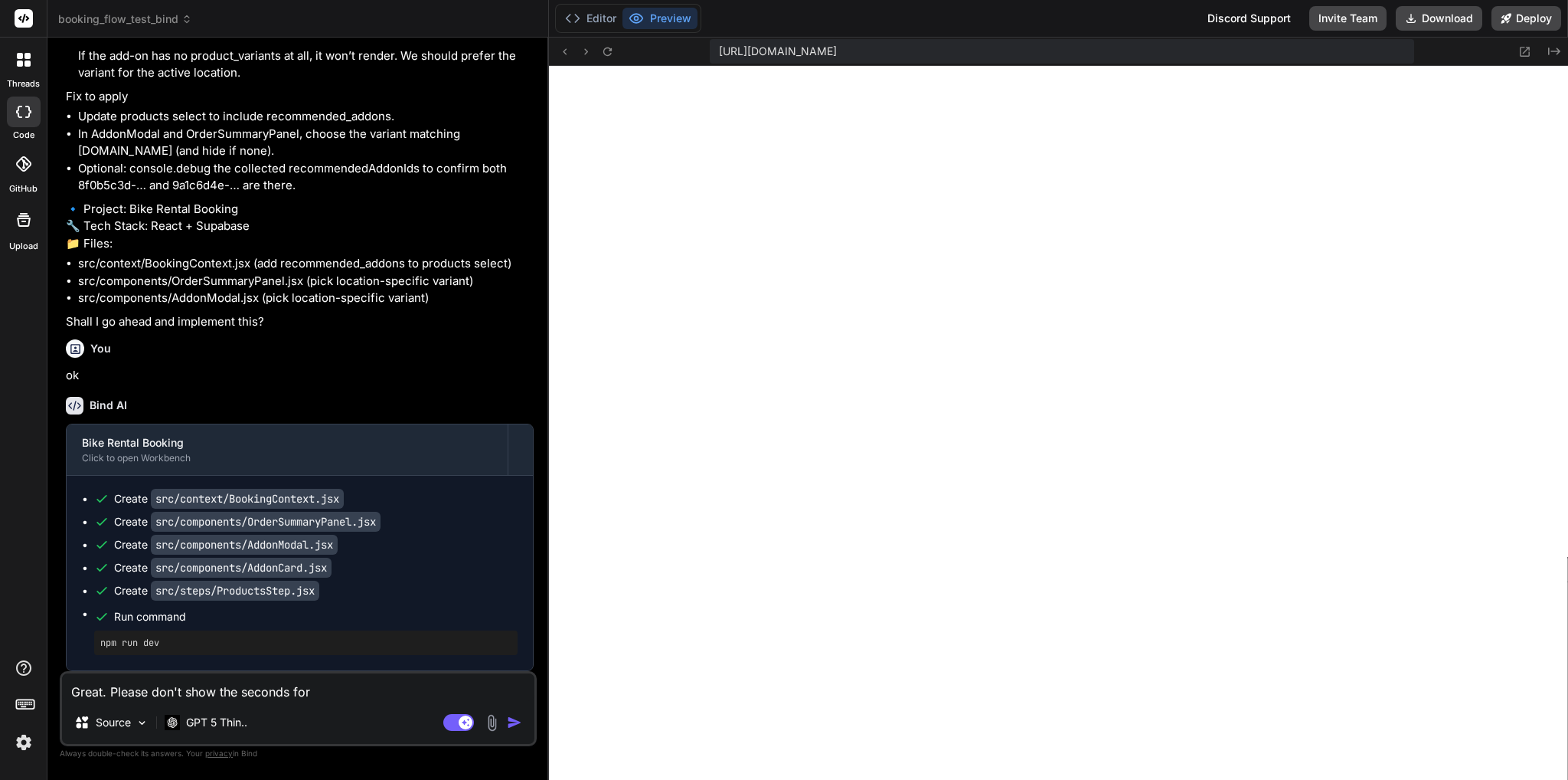
type textarea "x"
type textarea "Great. Please don't show the seconds for o"
type textarea "x"
type textarea "Great. Please don't show the seconds for op"
type textarea "x"
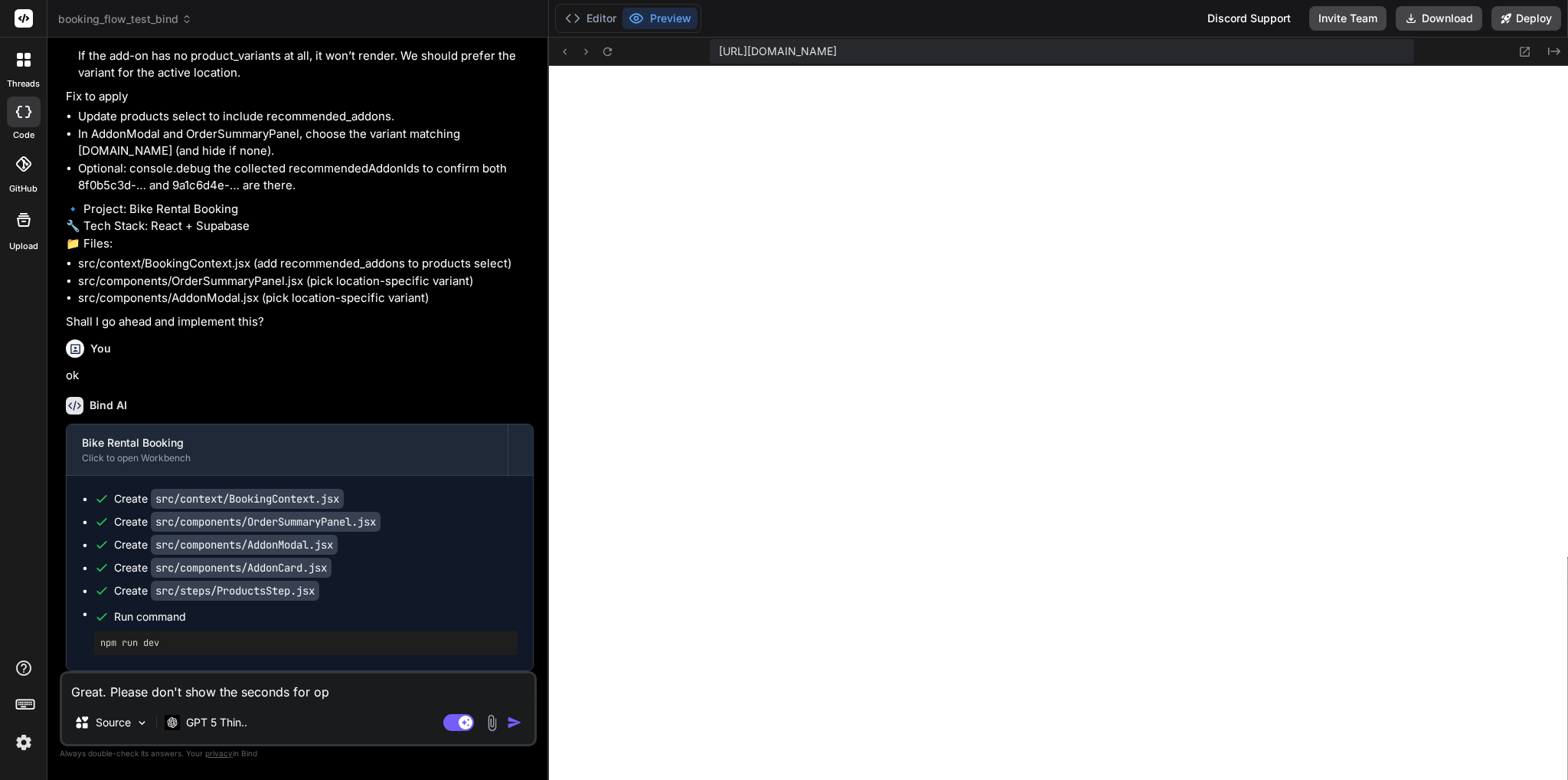
type textarea "Great. Please don't show the seconds for ope"
type textarea "x"
type textarea "Great. Please don't show the seconds for open"
type textarea "x"
type textarea "Great. Please don't show the seconds for openi"
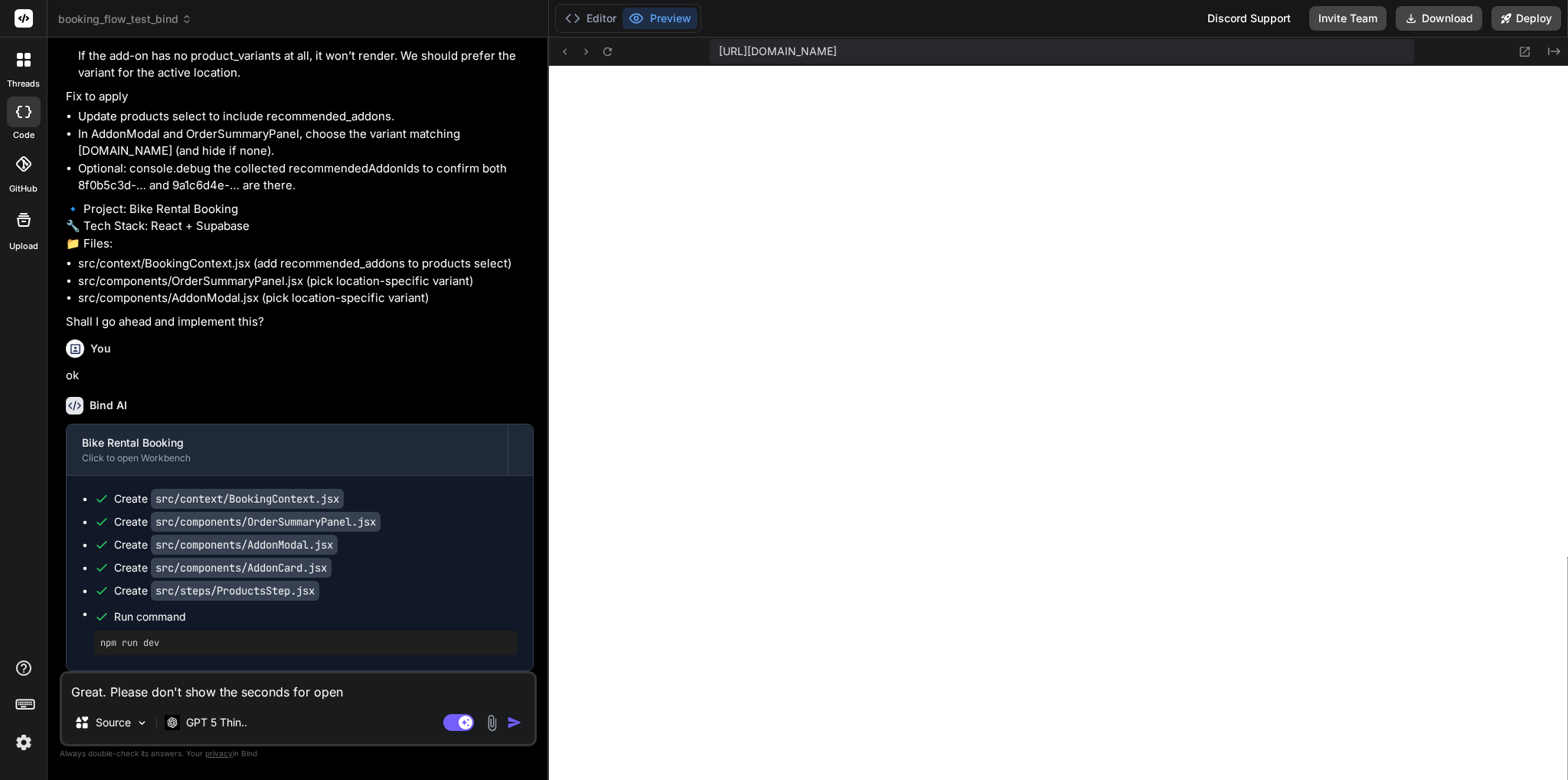
type textarea "x"
type textarea "Great. Please don't show the seconds for openin"
type textarea "x"
type textarea "Great. Please don't show the seconds for opening"
type textarea "x"
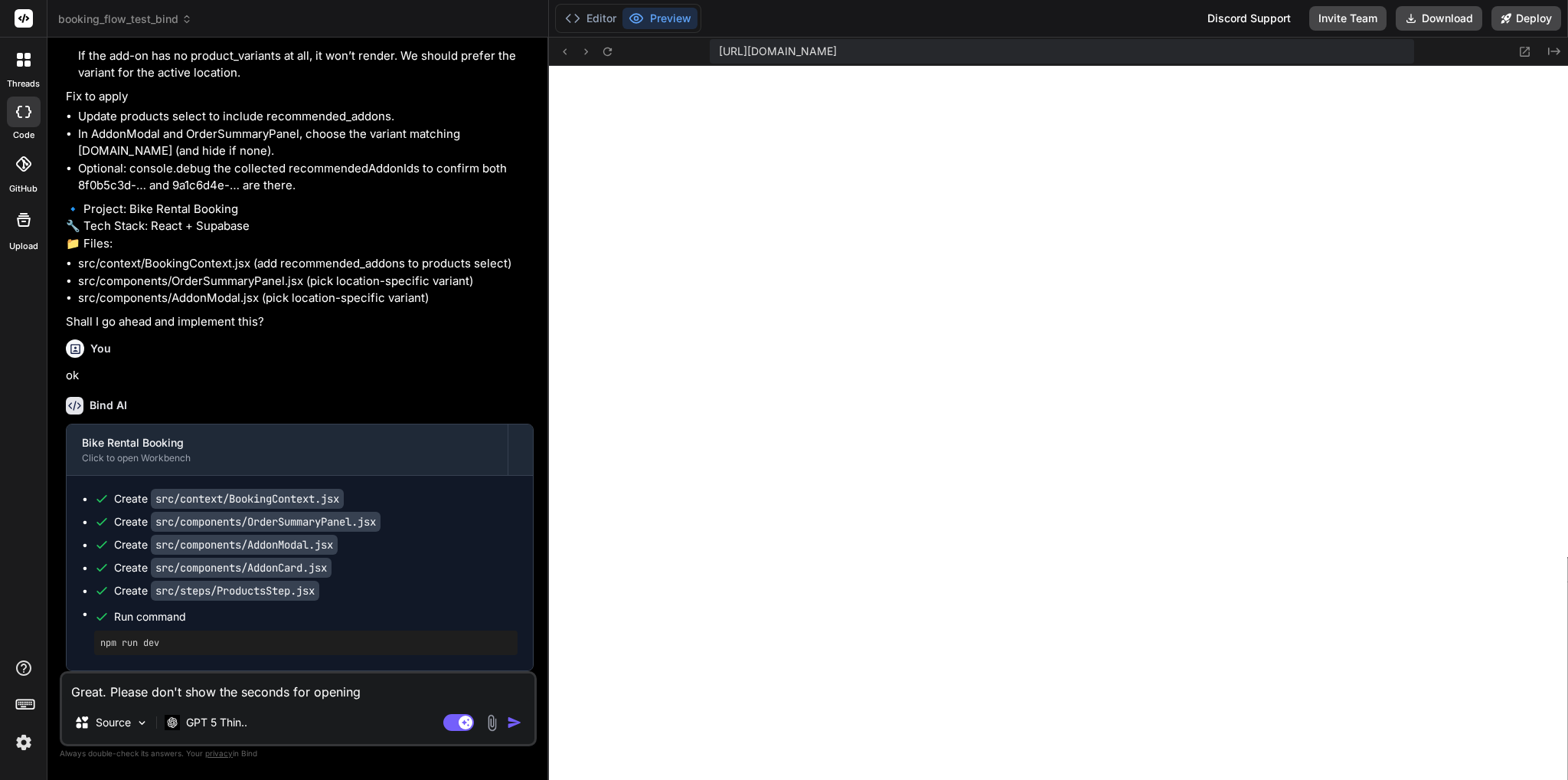
type textarea "Great. Please don't show the seconds for opening"
type textarea "x"
type textarea "Great. Please don't show the seconds for opening h"
type textarea "x"
type textarea "Great. Please don't show the seconds for opening hu"
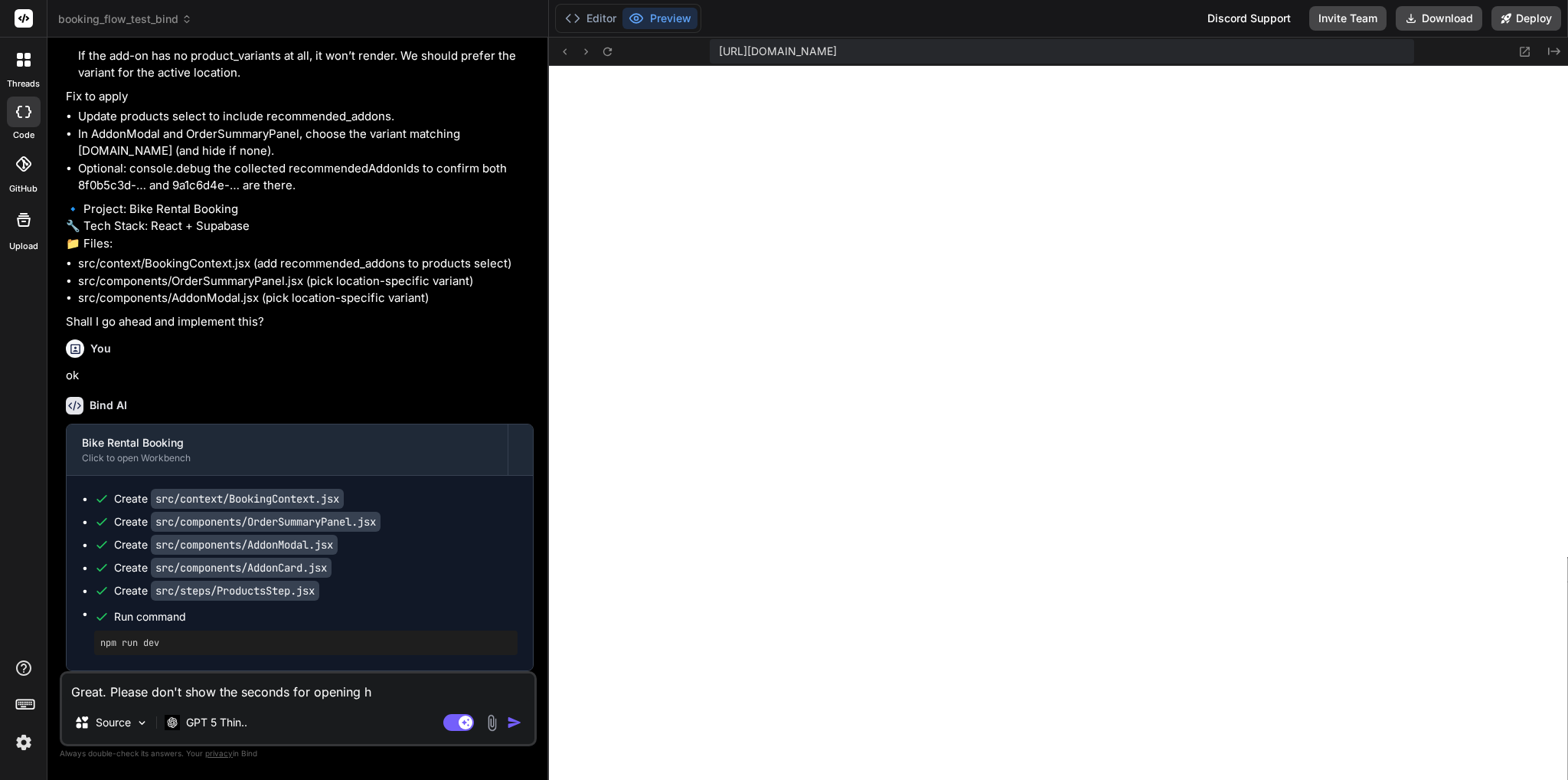
type textarea "x"
type textarea "Great. Please don't show the seconds for opening h"
type textarea "x"
type textarea "Great. Please don't show the seconds for opening ho"
type textarea "x"
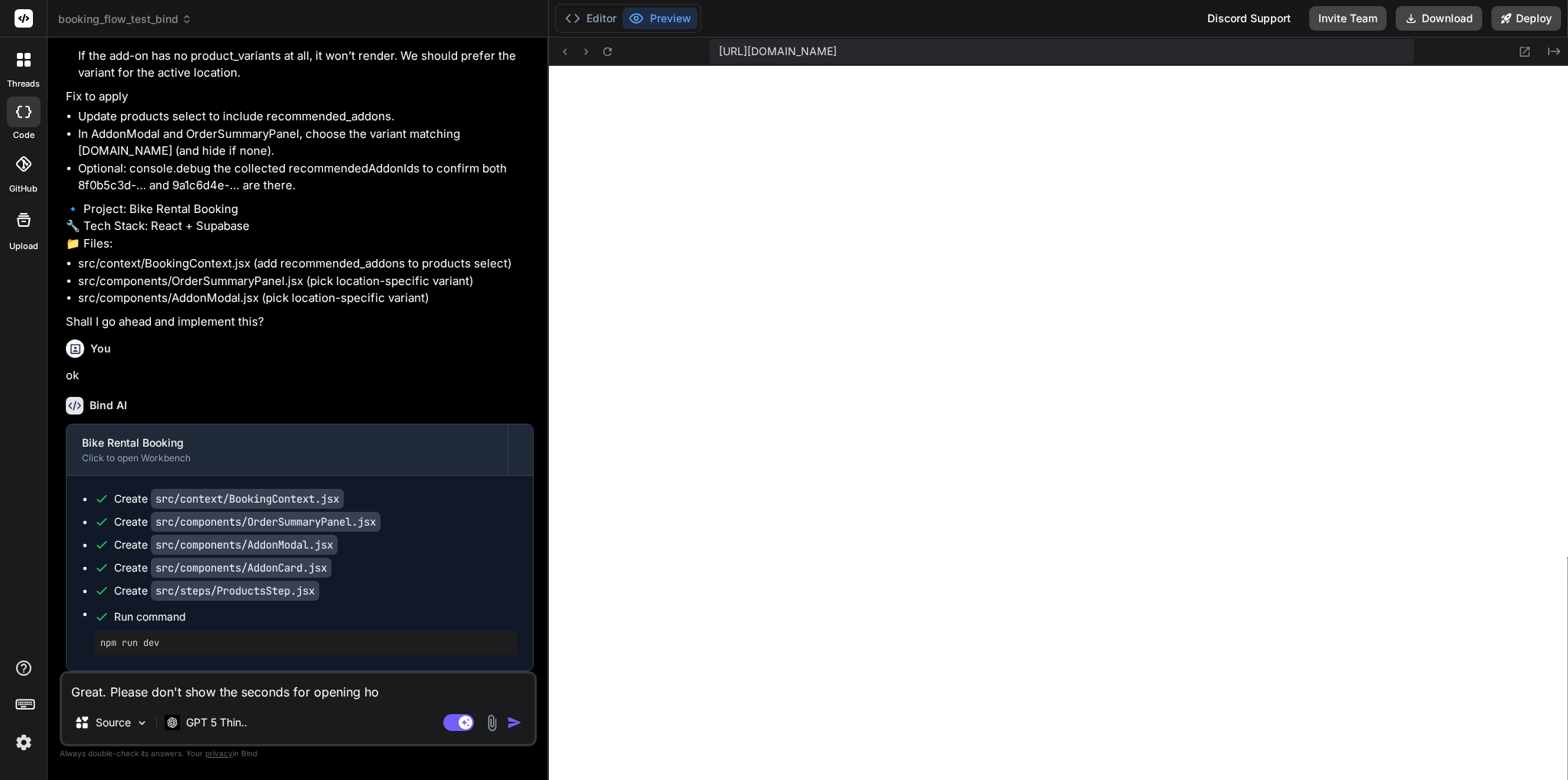
type textarea "Great. Please don't show the seconds for opening hou"
type textarea "x"
type textarea "Great. Please don't show the seconds for opening hour"
type textarea "x"
type textarea "Great. Please don't show the seconds for opening hours"
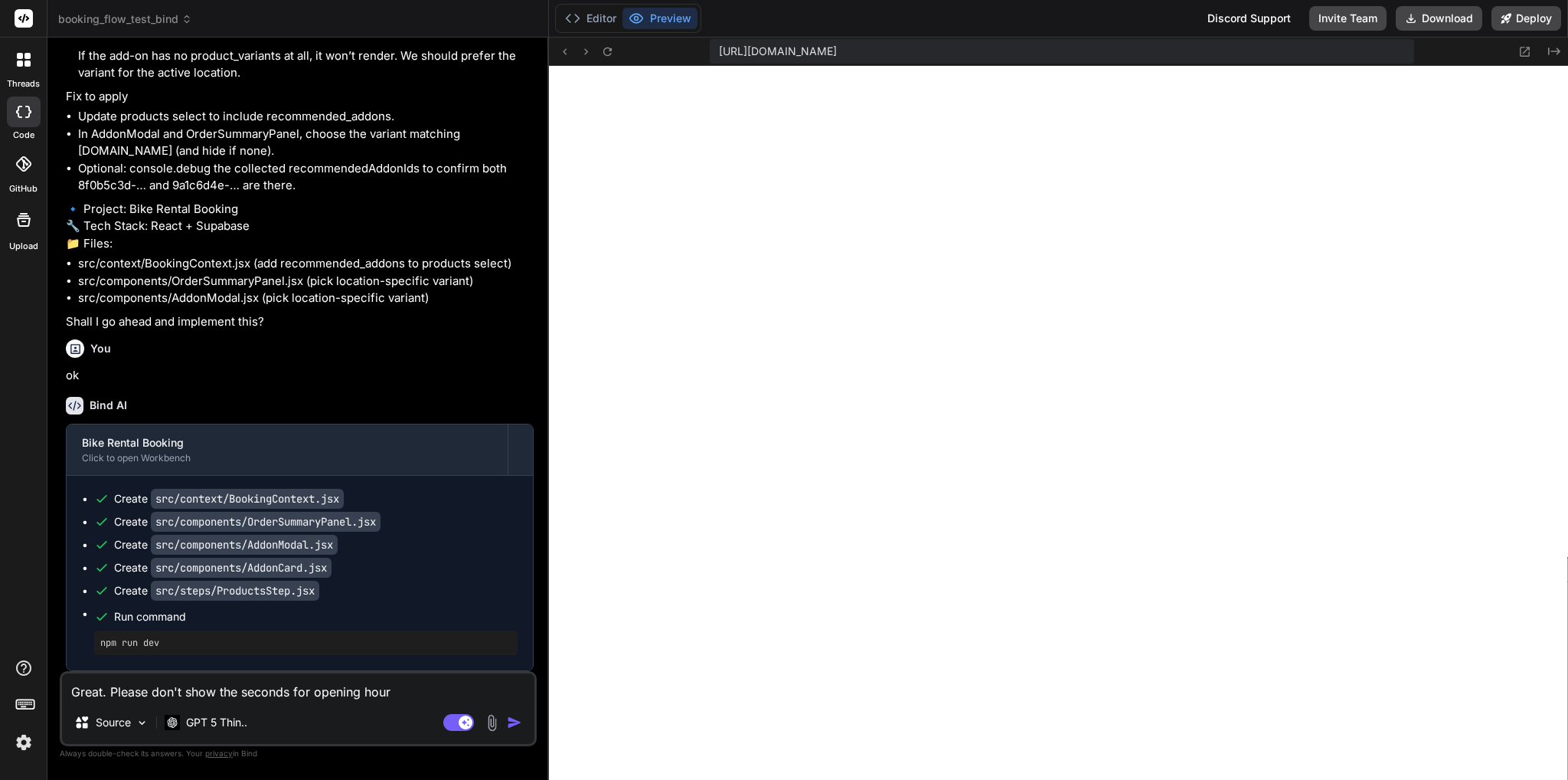
type textarea "x"
type textarea "Great. Please don't show the seconds for opening hours,"
type textarea "x"
type textarea "Great. Please don't show the seconds for opening hours,"
type textarea "x"
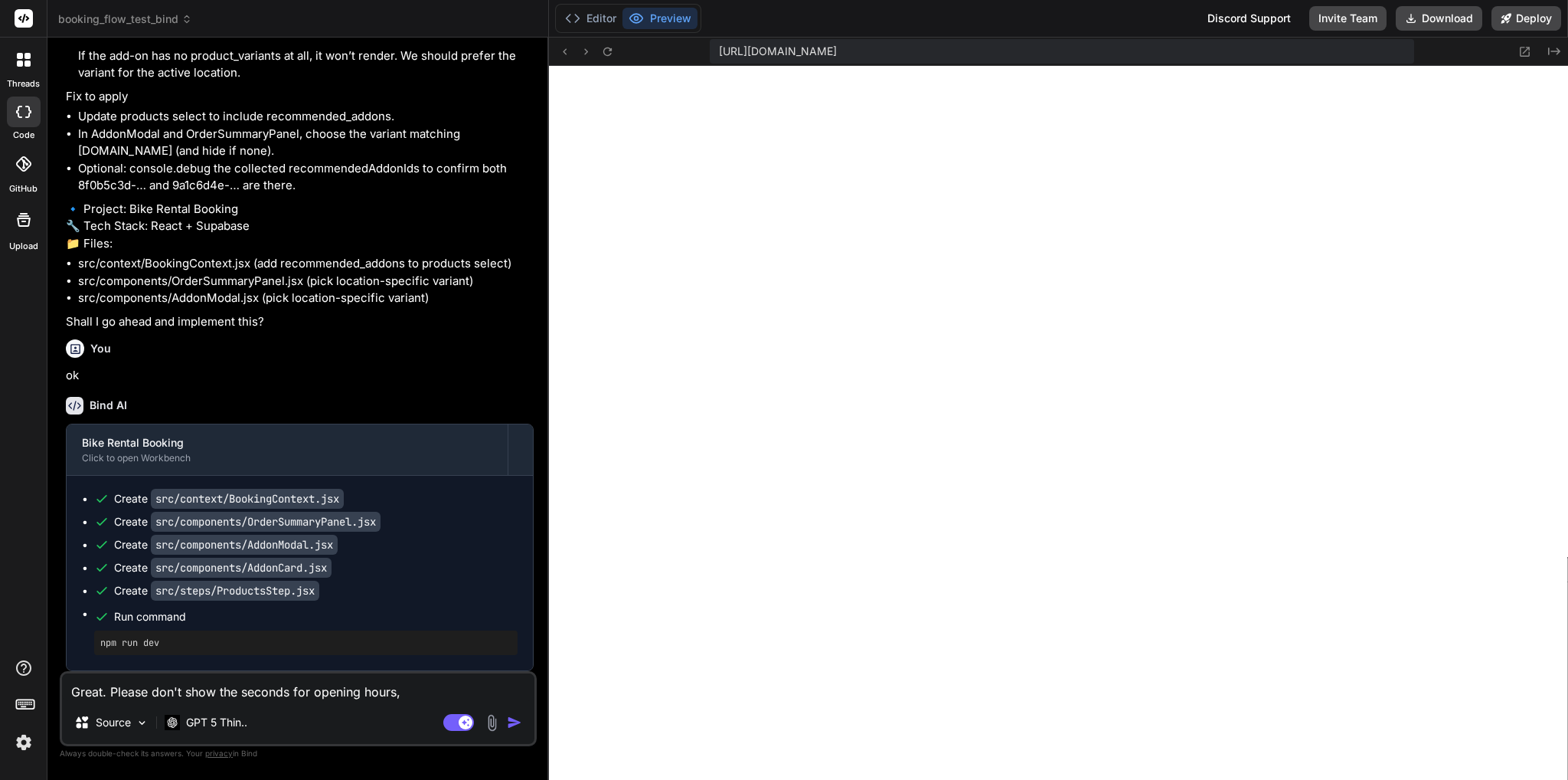
type textarea "Great. Please don't show the seconds for opening hours, i"
type textarea "x"
type textarea "Great. Please don't show the seconds for opening hours, i."
type textarea "x"
type textarea "Great. Please don't show the seconds for opening hours, i.e"
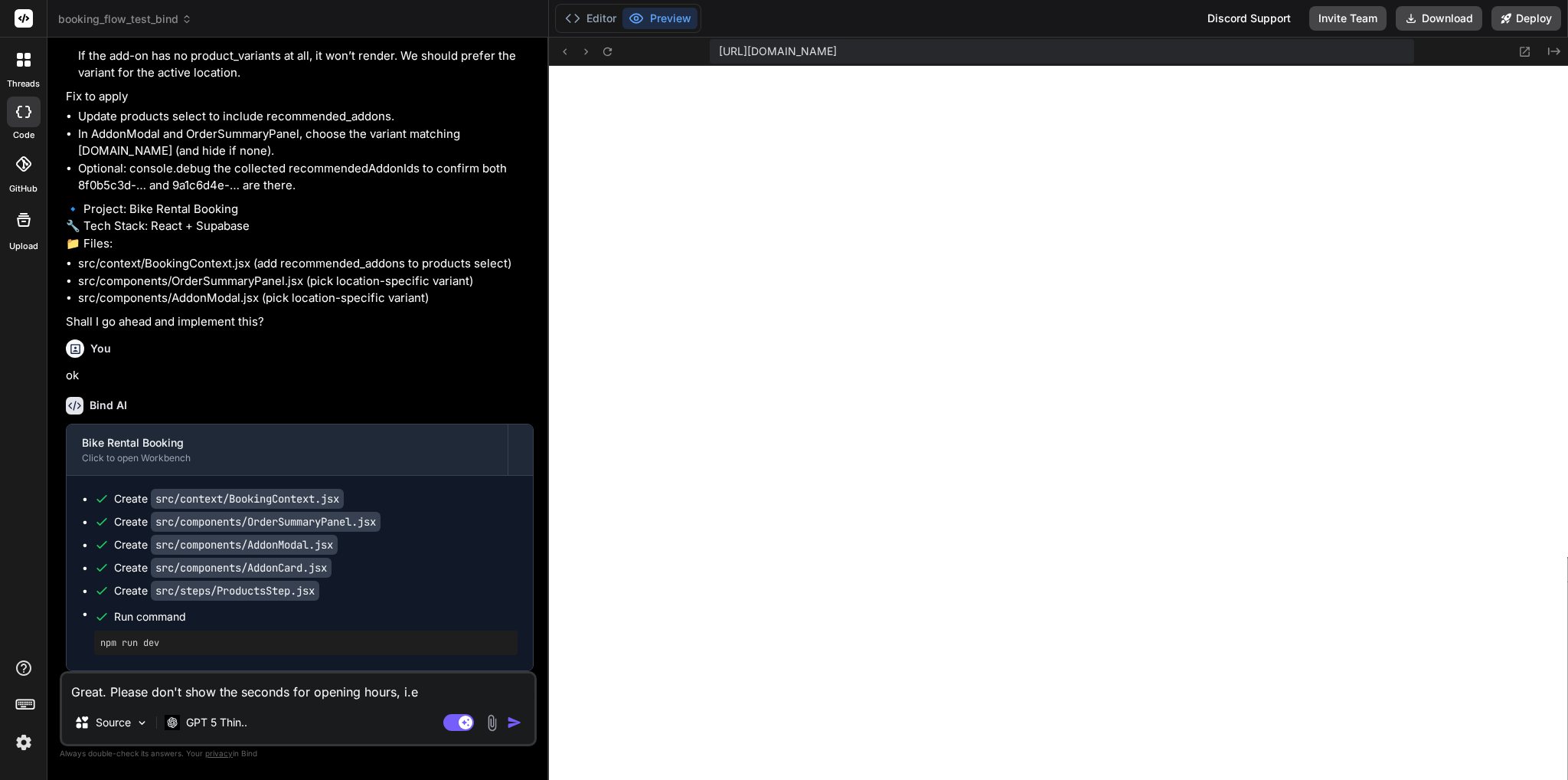
type textarea "x"
type textarea "Great. Please don't show the seconds for opening hours, i.e."
type textarea "x"
type textarea "Great. Please don't show the seconds for opening hours, i.e."
type textarea "x"
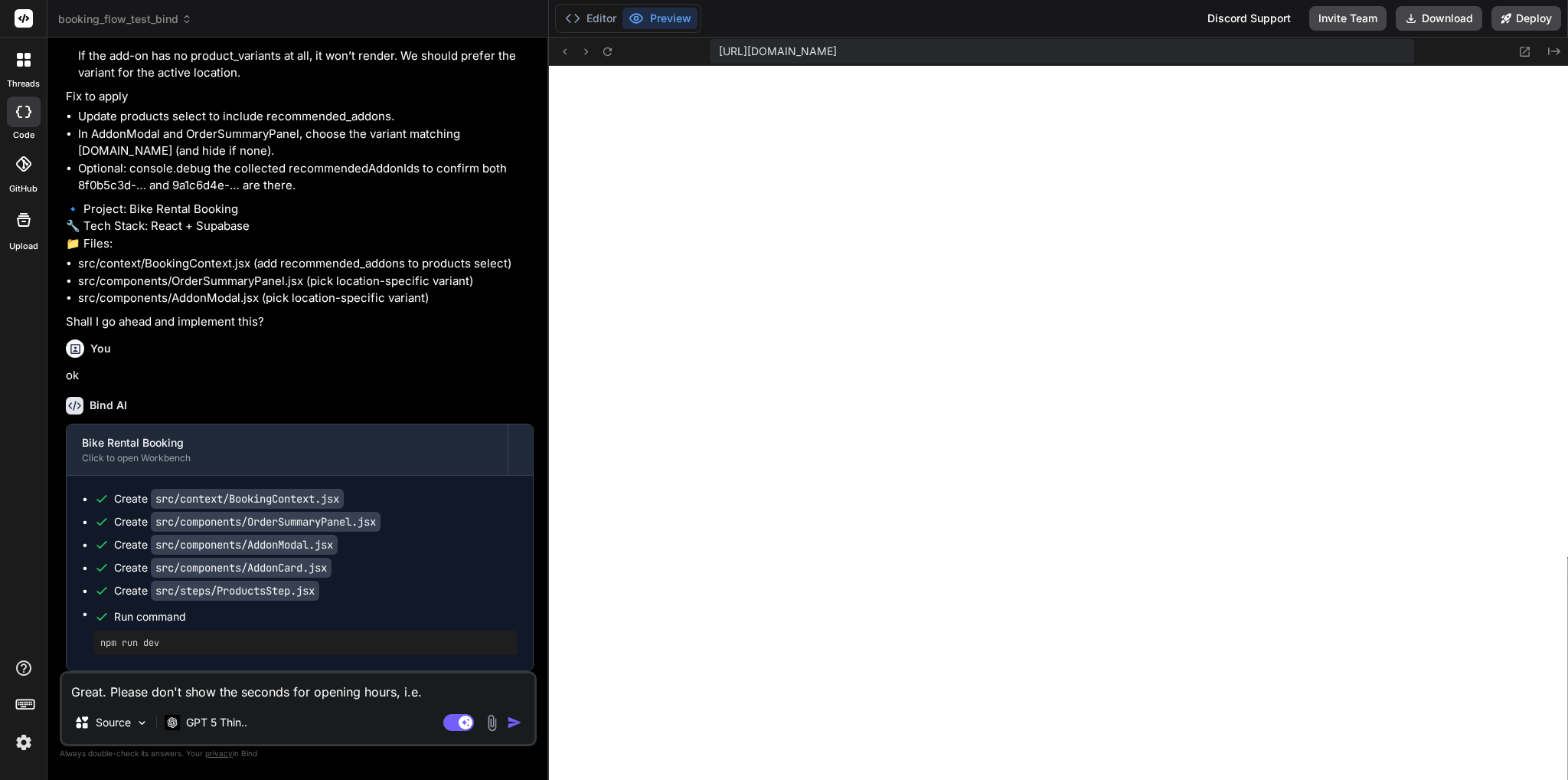
type textarea "Great. Please don't show the seconds for opening hours, i.e. s"
type textarea "x"
type textarea "Great. Please don't show the seconds for opening hours, i.e. sjh"
type textarea "x"
type textarea "Great. Please don't show the seconds for opening hours, i.e. sjho"
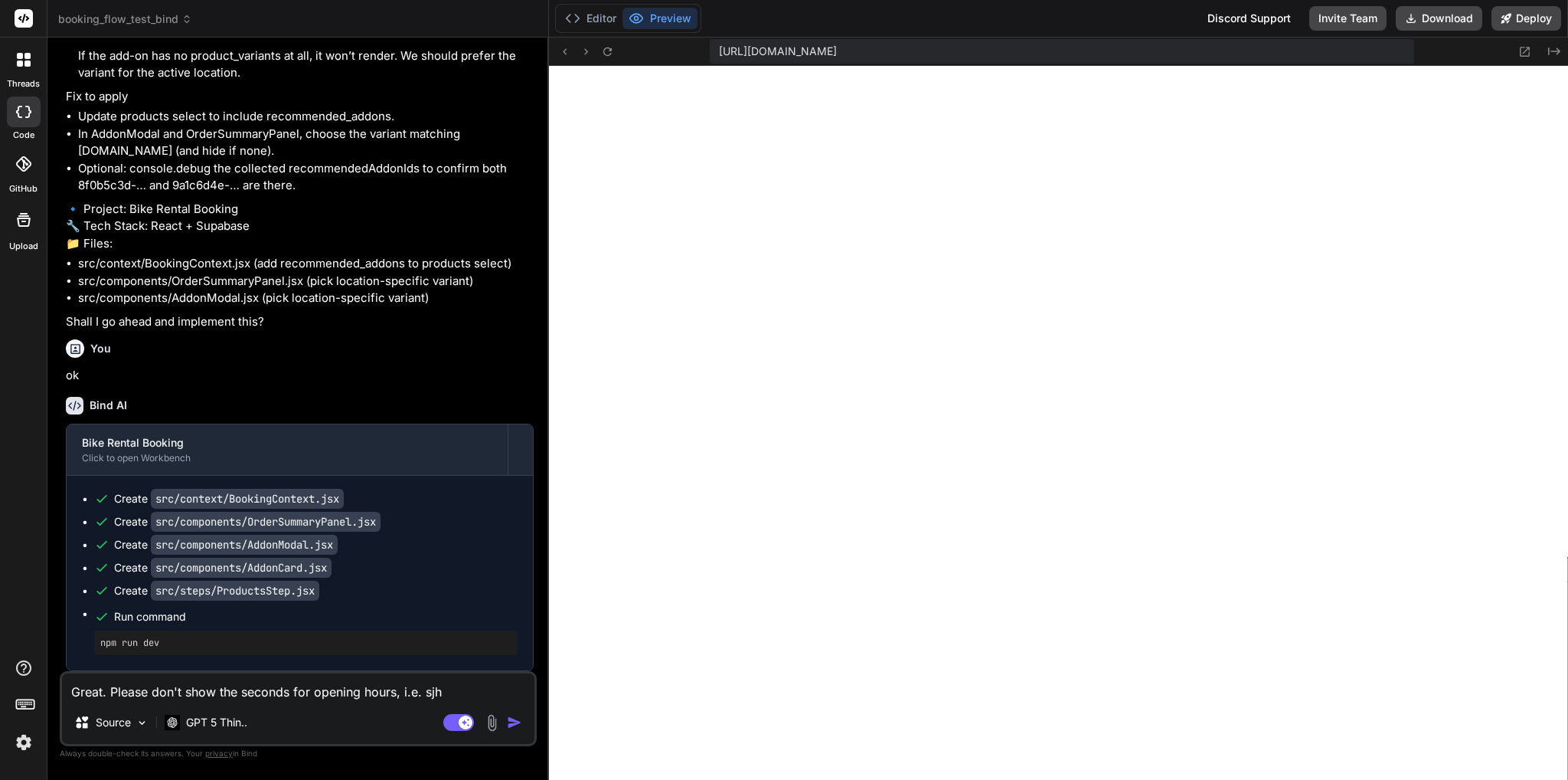
type textarea "x"
type textarea "Great. Please don't show the seconds for opening hours, i.e. sjhow"
type textarea "x"
type textarea "Great. Please don't show the seconds for opening hours, i.e. sjho"
type textarea "x"
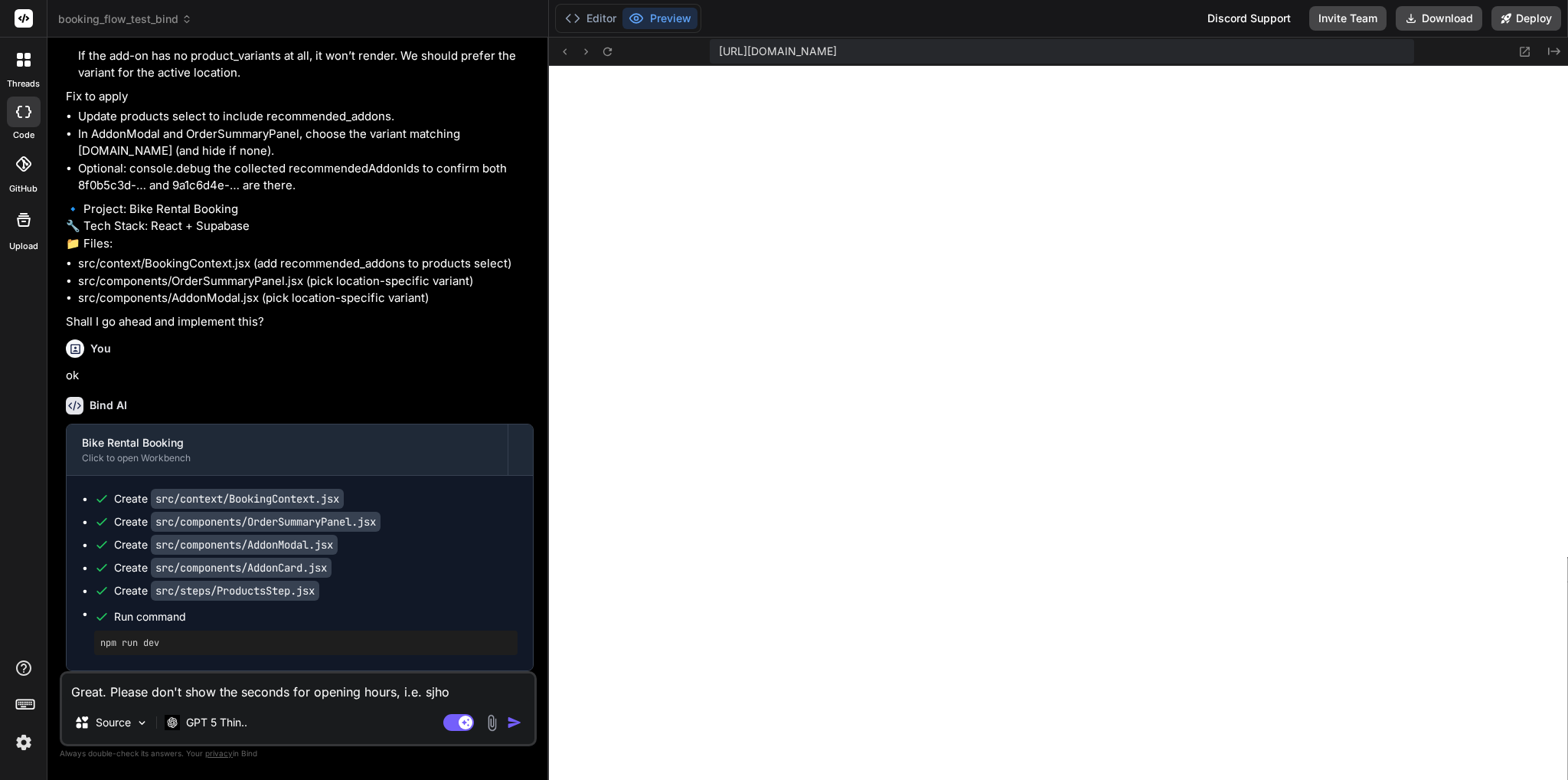
type textarea "Great. Please don't show the seconds for opening hours, i.e. sjh"
type textarea "x"
type textarea "Great. Please don't show the seconds for opening hours, i.e. sj"
type textarea "x"
type textarea "Great. Please don't show the seconds for opening hours, i.e. s"
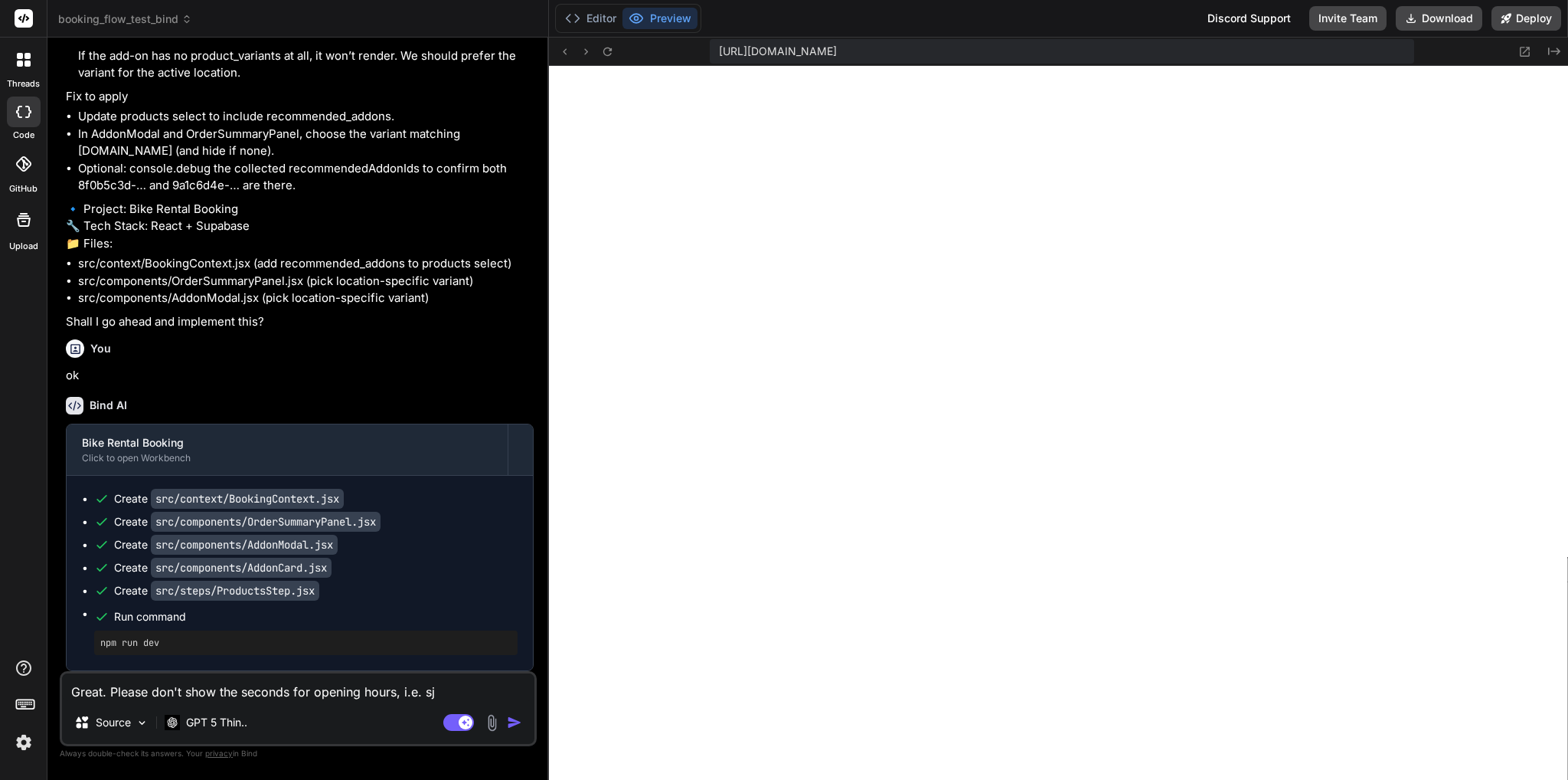
type textarea "x"
type textarea "Great. Please don't show the seconds for opening hours, i.e. sh"
type textarea "x"
type textarea "Great. Please don't show the seconds for opening hours, i.e. shpo"
type textarea "x"
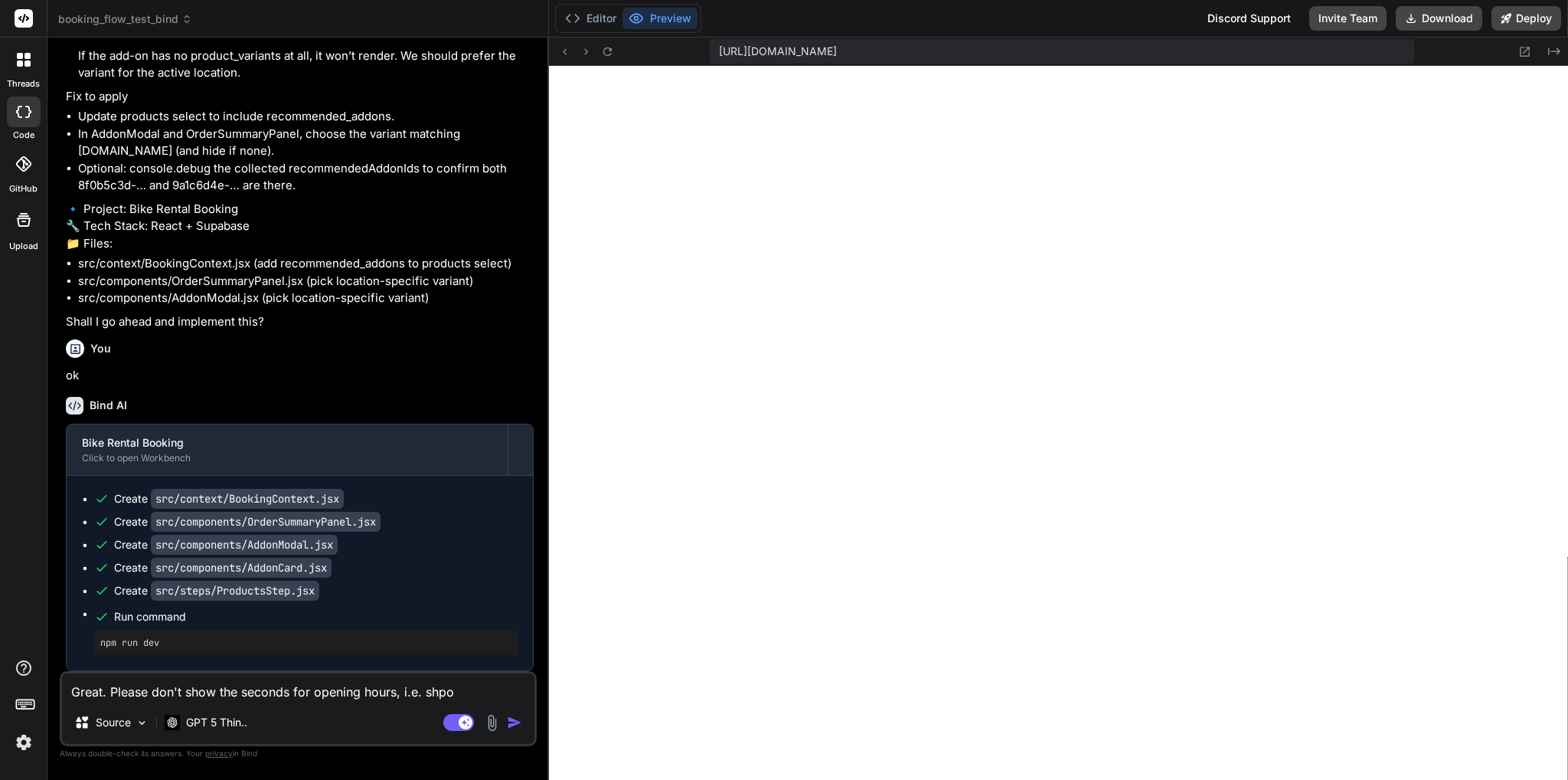
type textarea "Great. Please don't show the seconds for opening hours, i.e. shpow"
type textarea "x"
type textarea "Great. Please don't show the seconds for opening hours, i.e. shpo"
type textarea "x"
type textarea "Great. Please don't show the seconds for opening hours, i.e. shp"
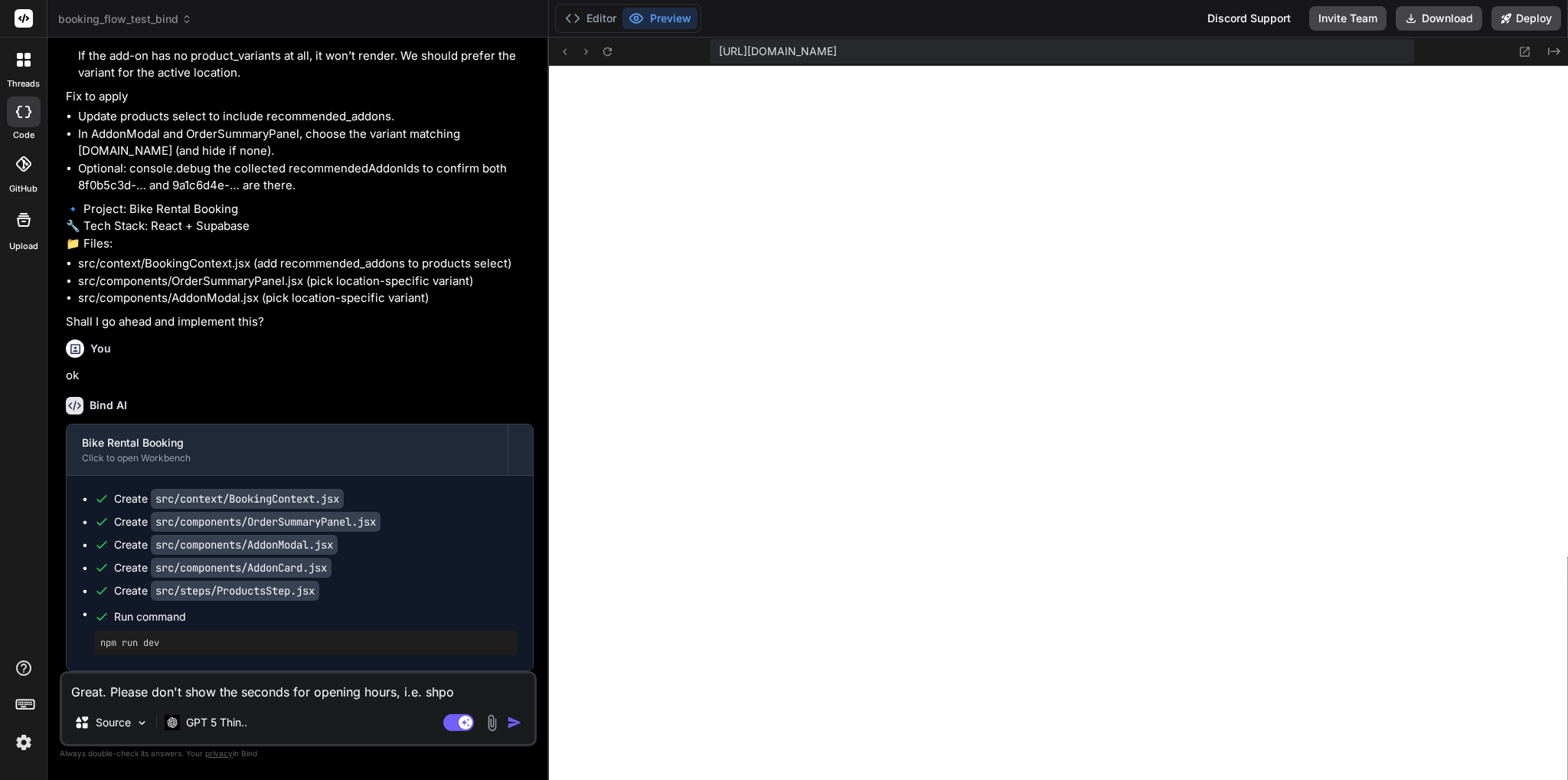
type textarea "x"
type textarea "Great. Please don't show the seconds for opening hours, i.e. sh"
type textarea "x"
type textarea "Great. Please don't show the seconds for opening hours, i.e. sho"
type textarea "x"
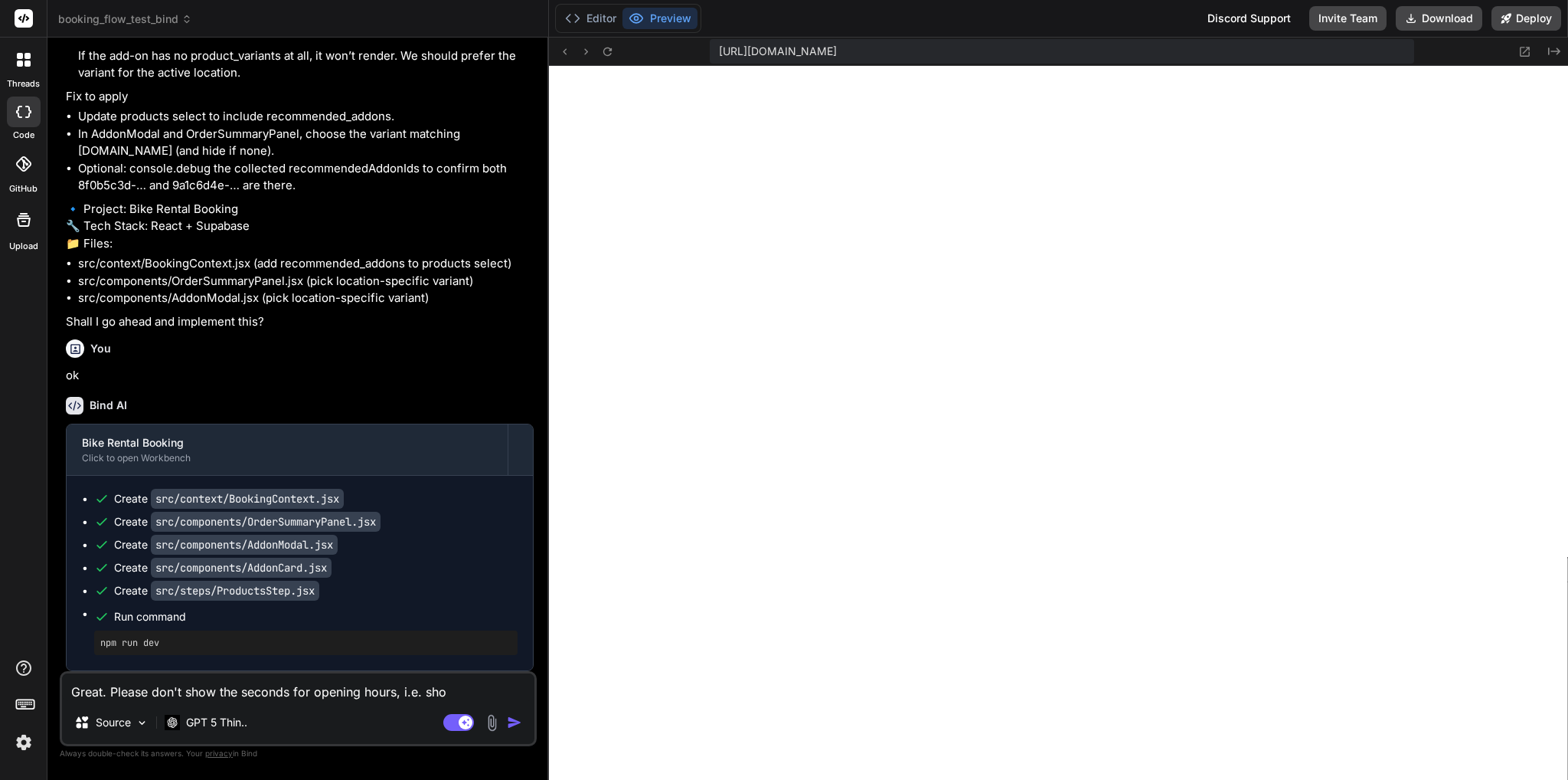
type textarea "Great. Please don't show the seconds for opening hours, i.e. show"
type textarea "x"
type textarea "Great. Please don't show the seconds for opening hours, i.e. show"
type textarea "x"
type textarea "Great. Please don't show the seconds for opening hours, i.e. show e"
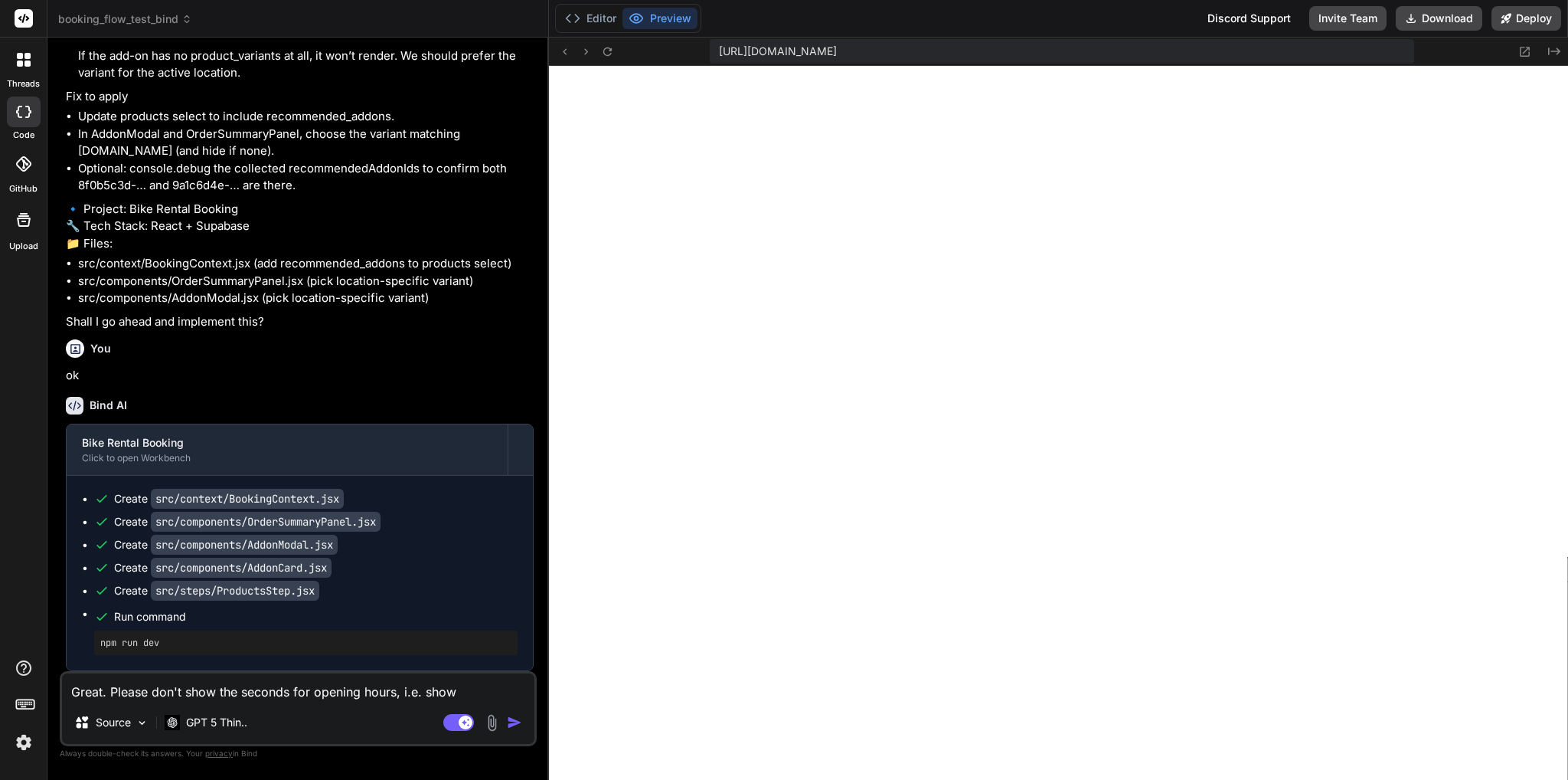
type textarea "x"
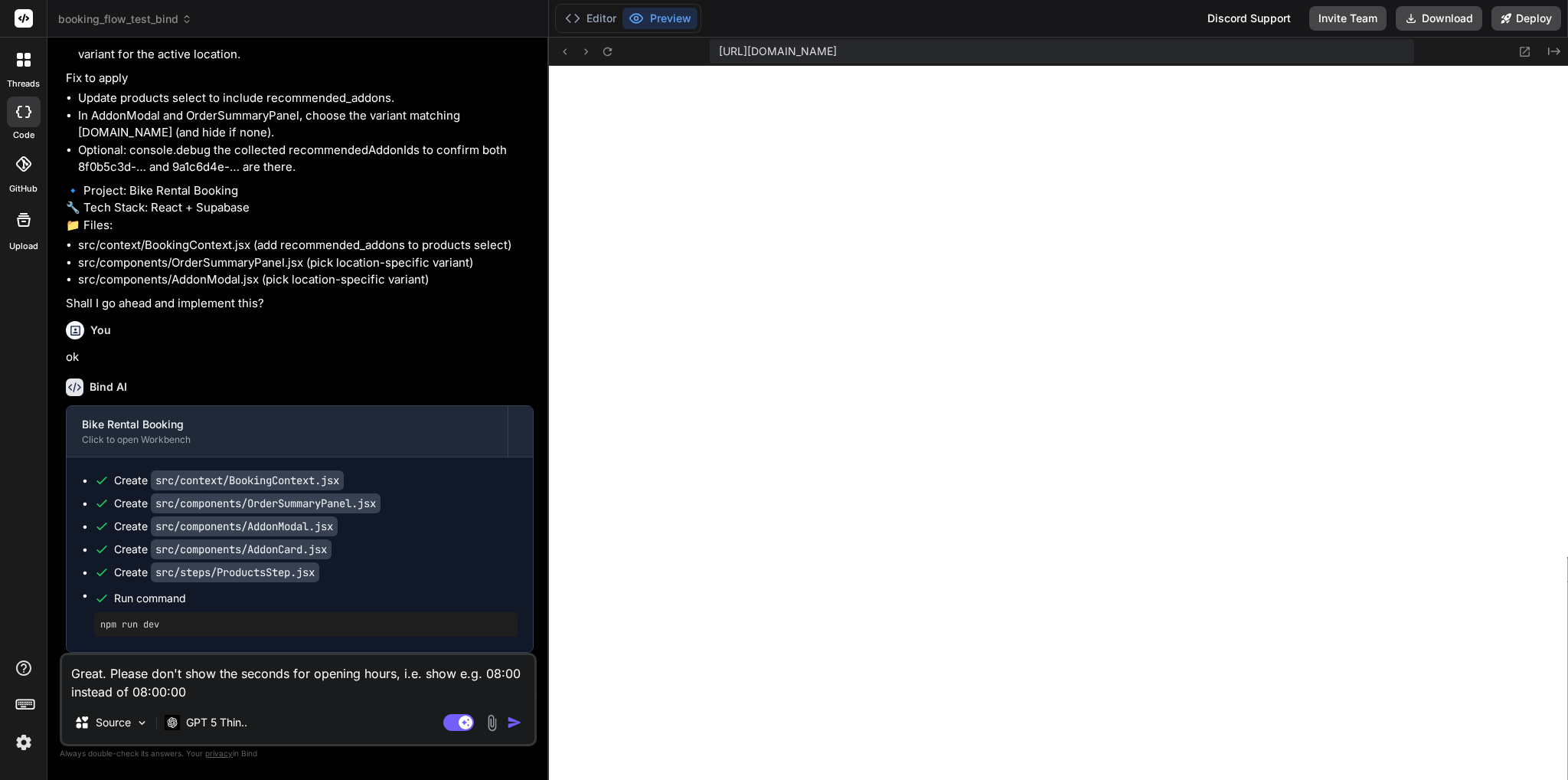
click at [520, 725] on img "button" at bounding box center [514, 721] width 15 height 15
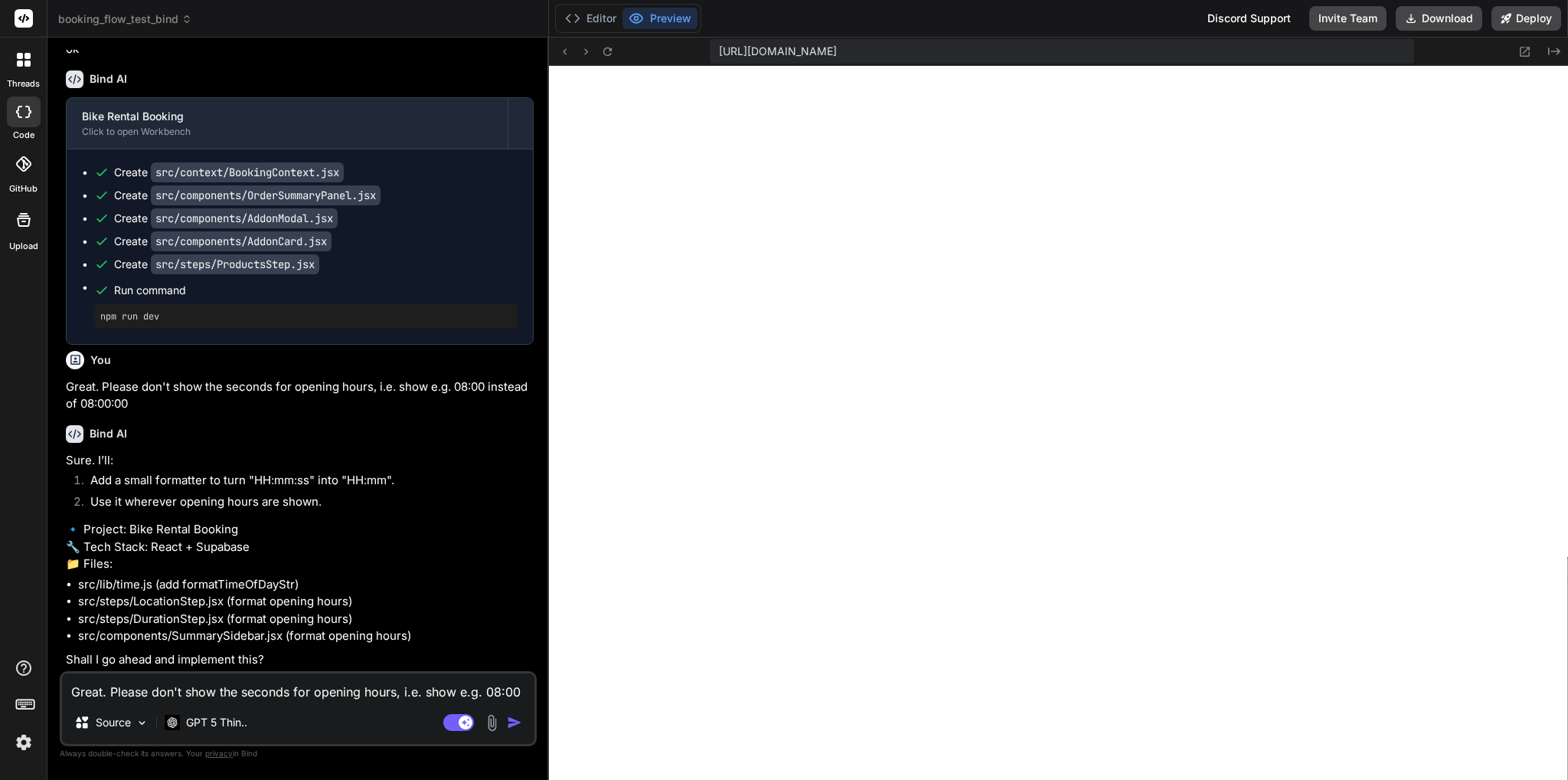
scroll to position [61819, 0]
click at [297, 694] on textarea "Great. Please don't show the seconds for opening hours, i.e. show e.g. 08:00 in…" at bounding box center [297, 687] width 472 height 28
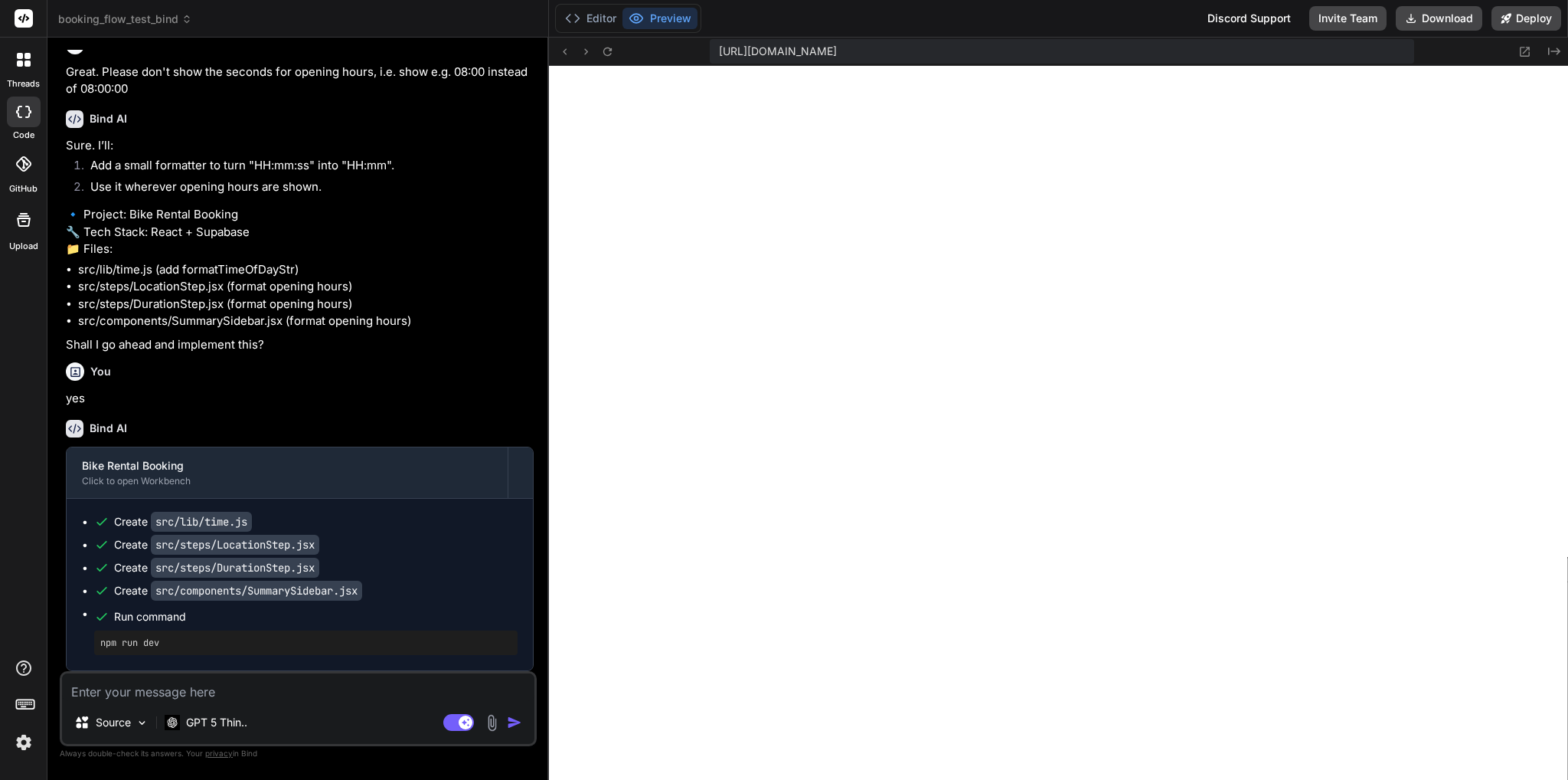
scroll to position [62134, 0]
click at [1513, 10] on button "Deploy" at bounding box center [1526, 18] width 70 height 25
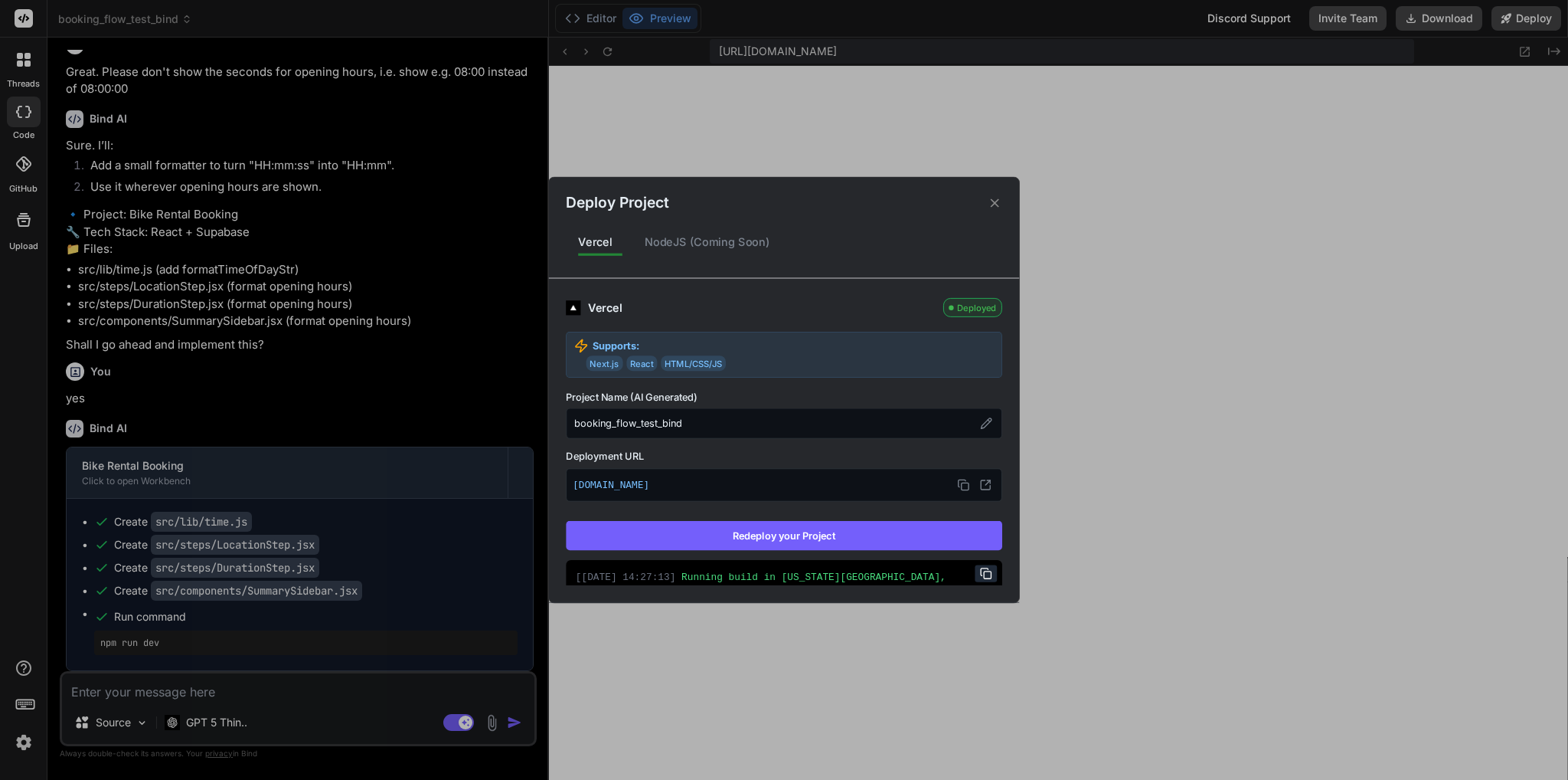
click at [810, 531] on button "Redeploy your Project" at bounding box center [784, 535] width 436 height 29
click at [248, 695] on div "Deploy Project Vercel NodeJS (Coming Soon) Vercel Deployed Supports: Next.js Re…" at bounding box center [784, 390] width 1568 height 780
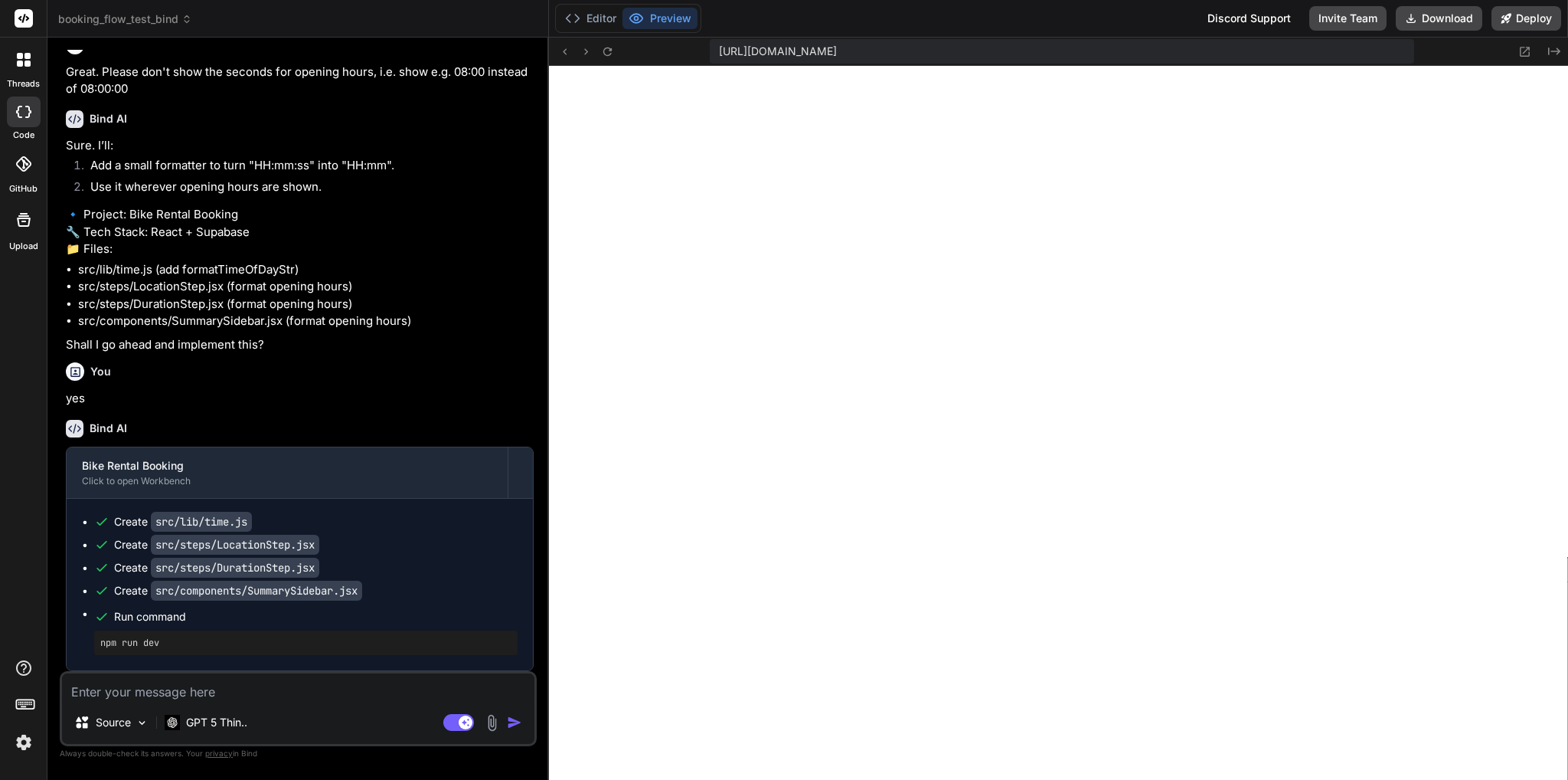
click at [289, 682] on textarea at bounding box center [297, 687] width 472 height 28
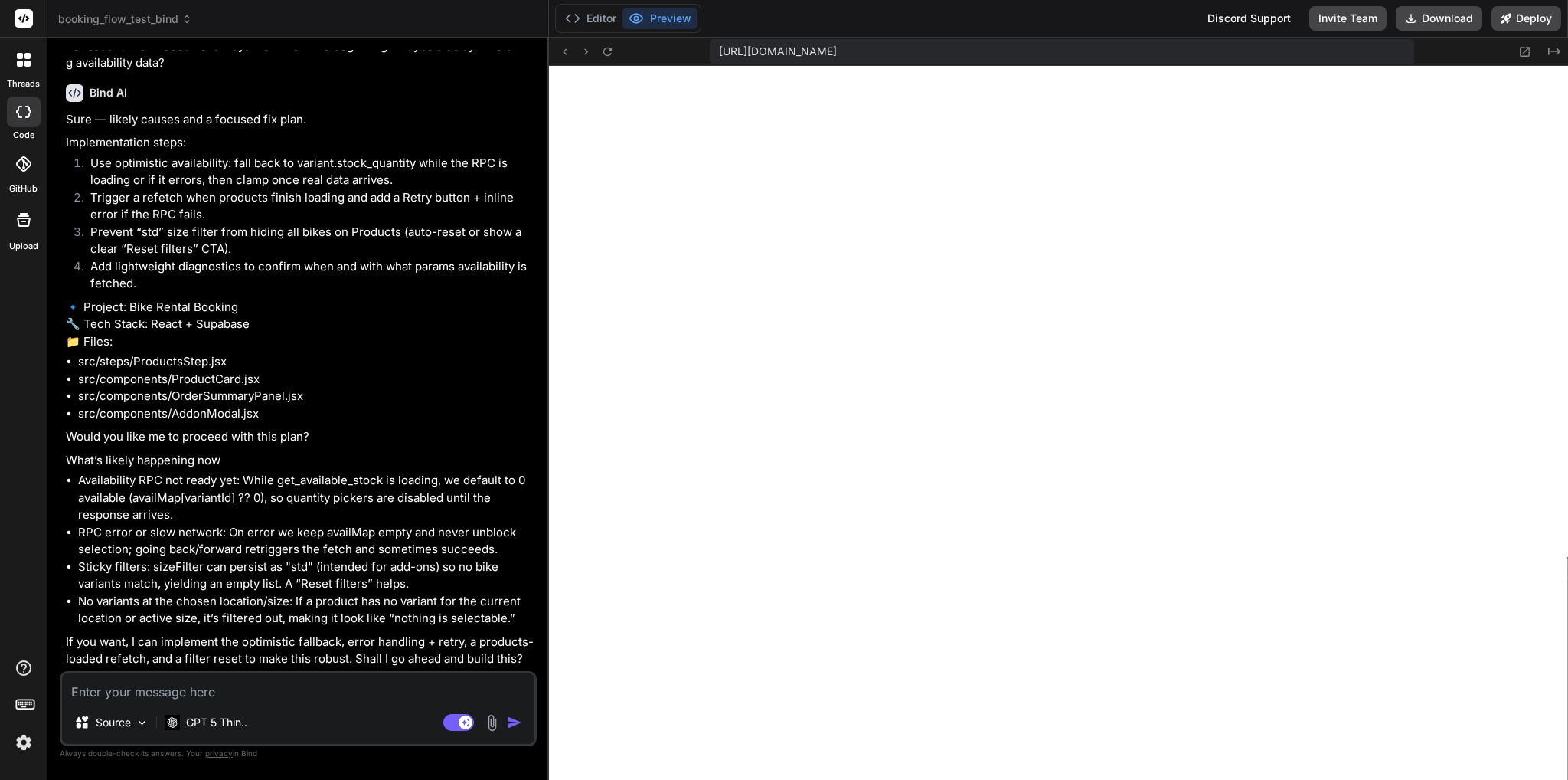
scroll to position [62652, 0]
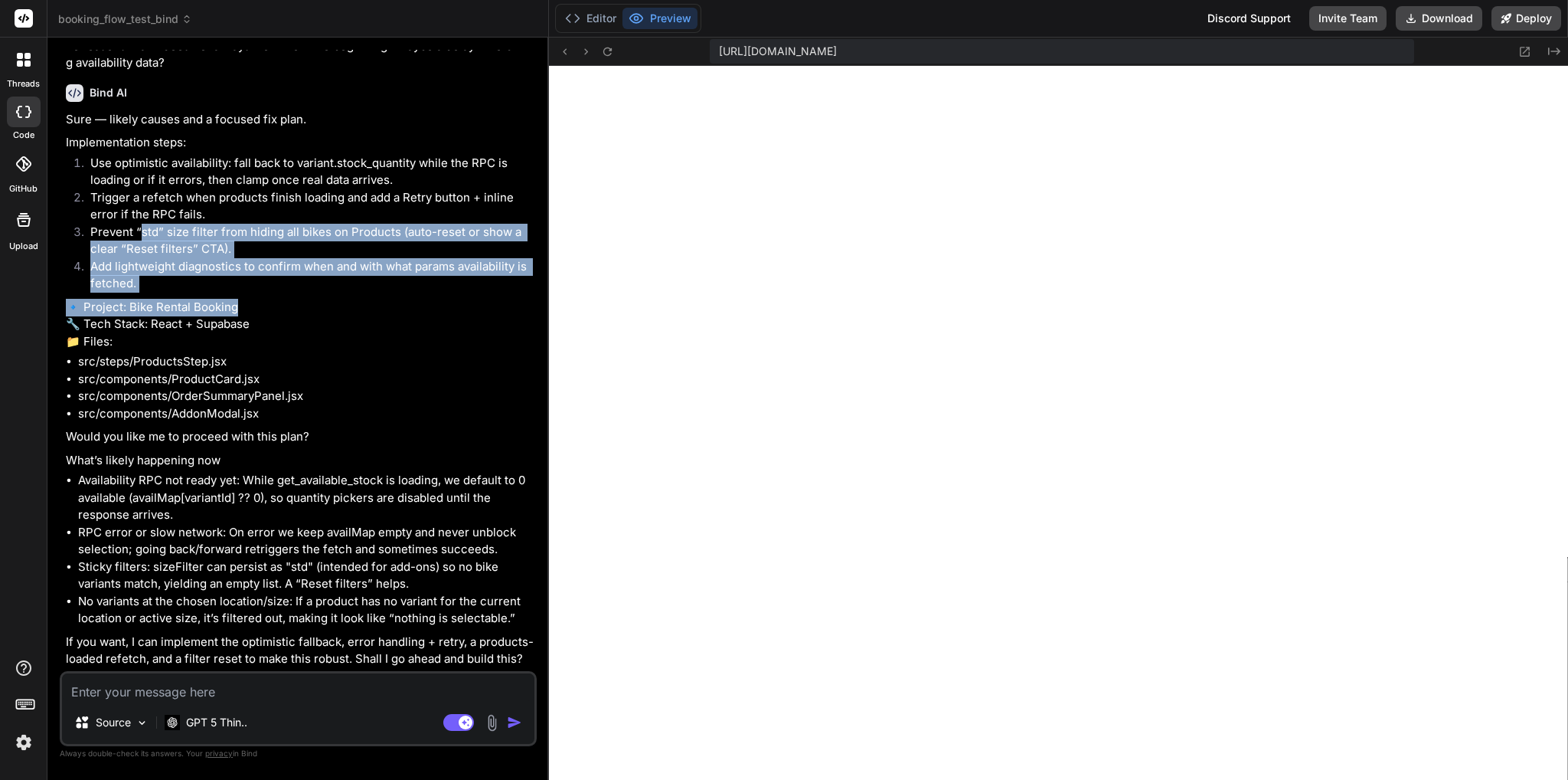
drag, startPoint x: 138, startPoint y: 416, endPoint x: 270, endPoint y: 485, distance: 148.9
click at [270, 485] on div "Sure — likely causes and a focused fix plan. Implementation steps: Use optimist…" at bounding box center [300, 389] width 468 height 557
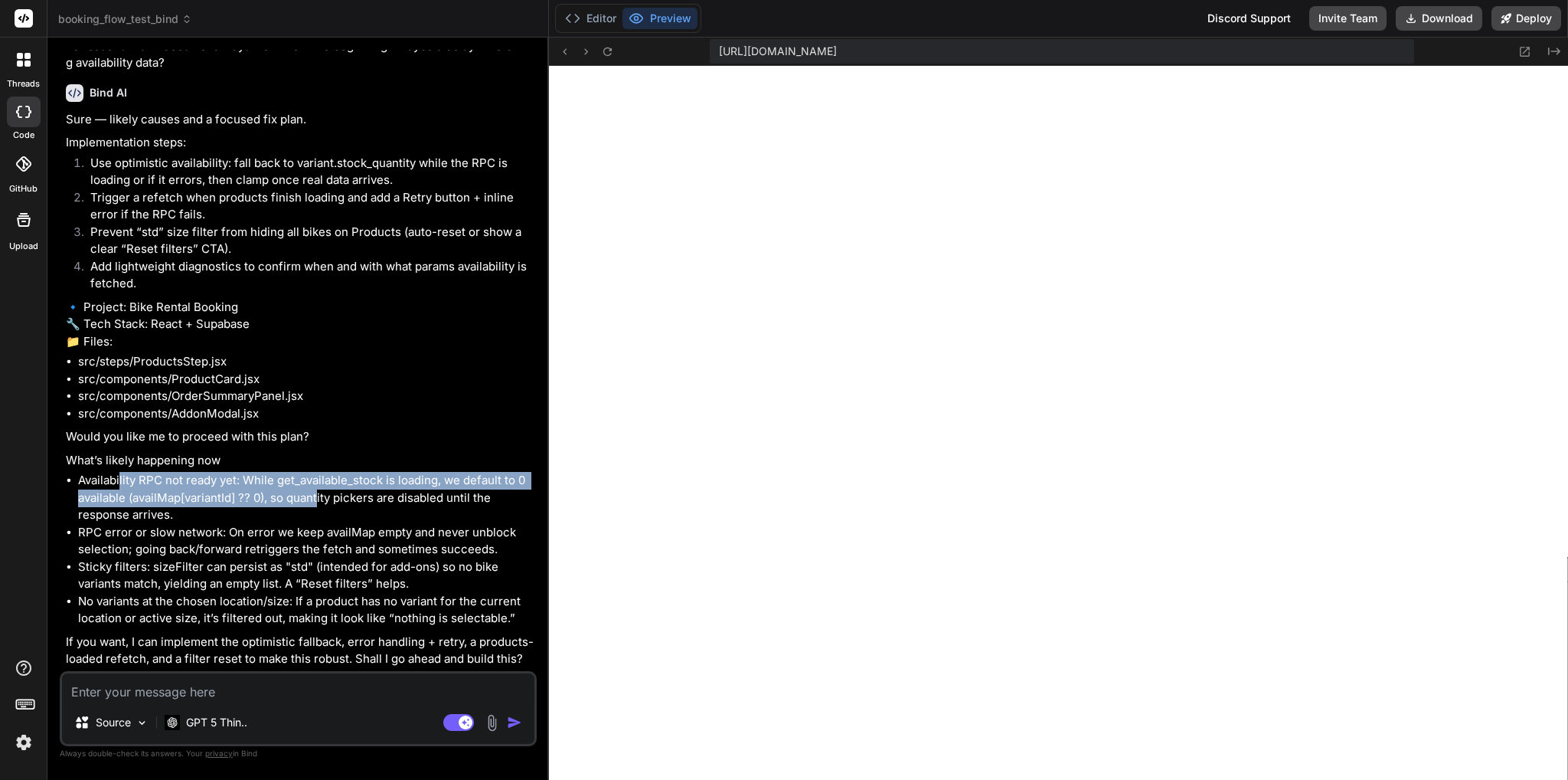
drag, startPoint x: 177, startPoint y: 490, endPoint x: 319, endPoint y: 502, distance: 142.5
click at [319, 502] on li "Availability RPC not ready yet: While get_available_stock is loading, we defaul…" at bounding box center [306, 498] width 455 height 52
